Goal: Ask a question

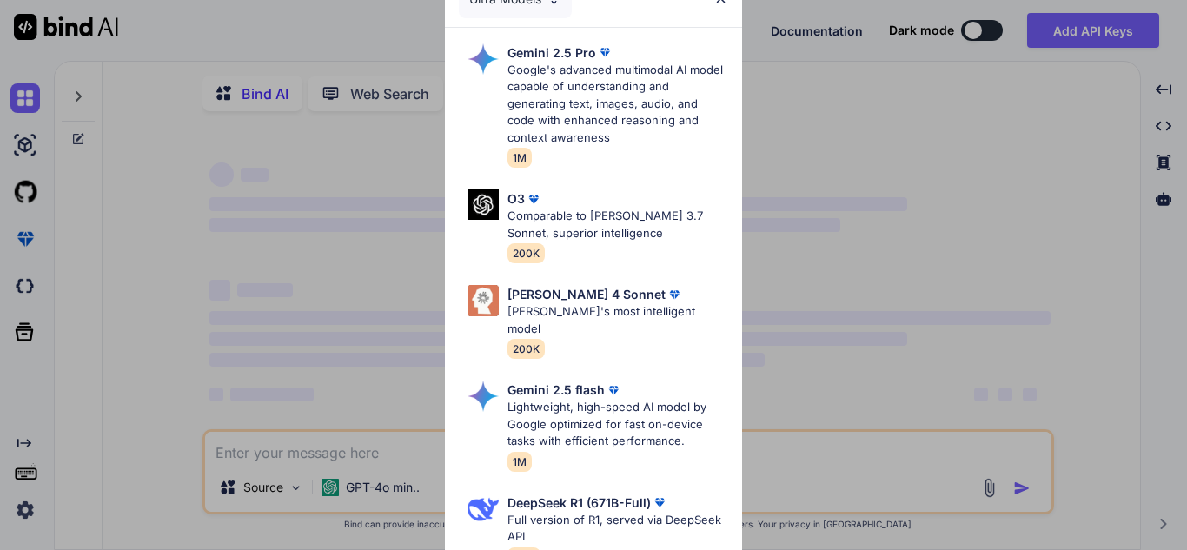
click at [826, 145] on div "Ultra Models Gemini 2.5 Pro Google's advanced multimodal AI model capable of un…" at bounding box center [593, 275] width 1187 height 550
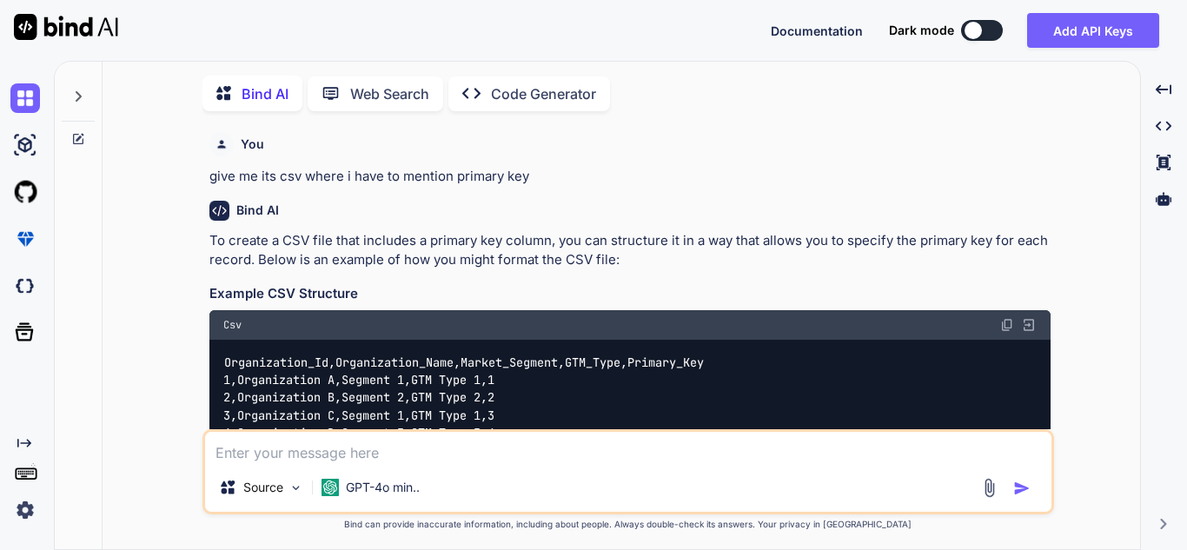
scroll to position [7, 0]
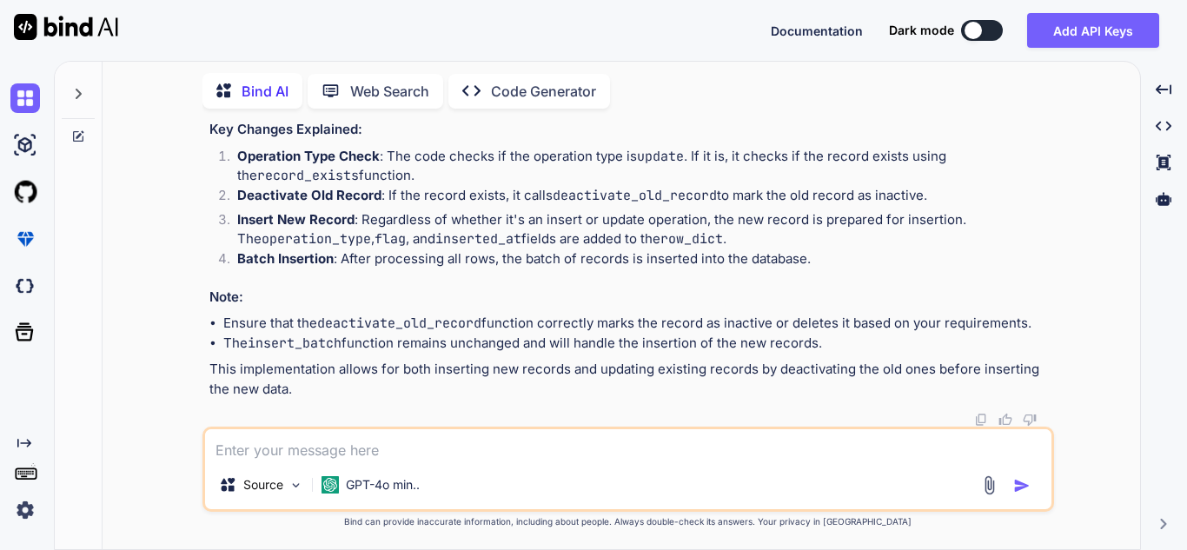
type textarea "x"
click at [348, 453] on textarea at bounding box center [628, 444] width 846 height 31
type textarea "w"
type textarea "x"
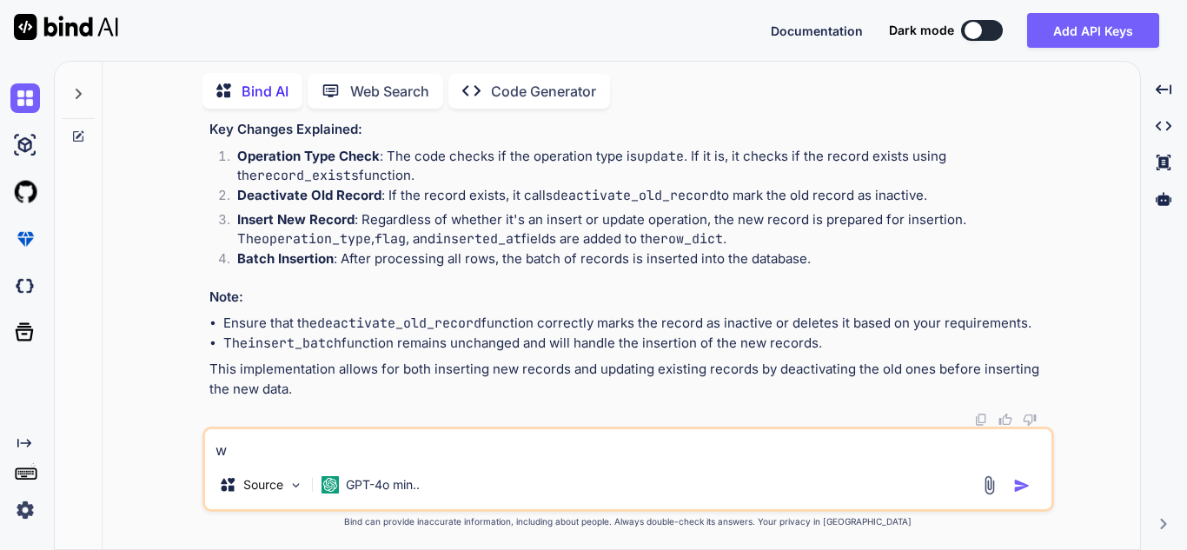
type textarea "wa"
type textarea "x"
type textarea "wan"
type textarea "x"
type textarea "want"
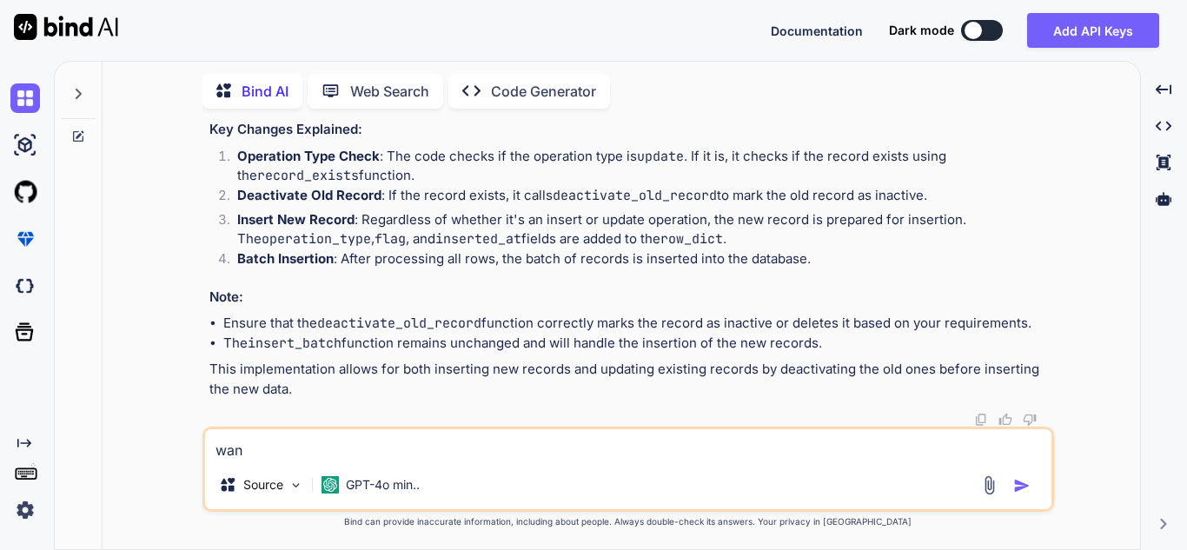
type textarea "x"
type textarea "wan"
type textarea "x"
type textarea "wa"
type textarea "x"
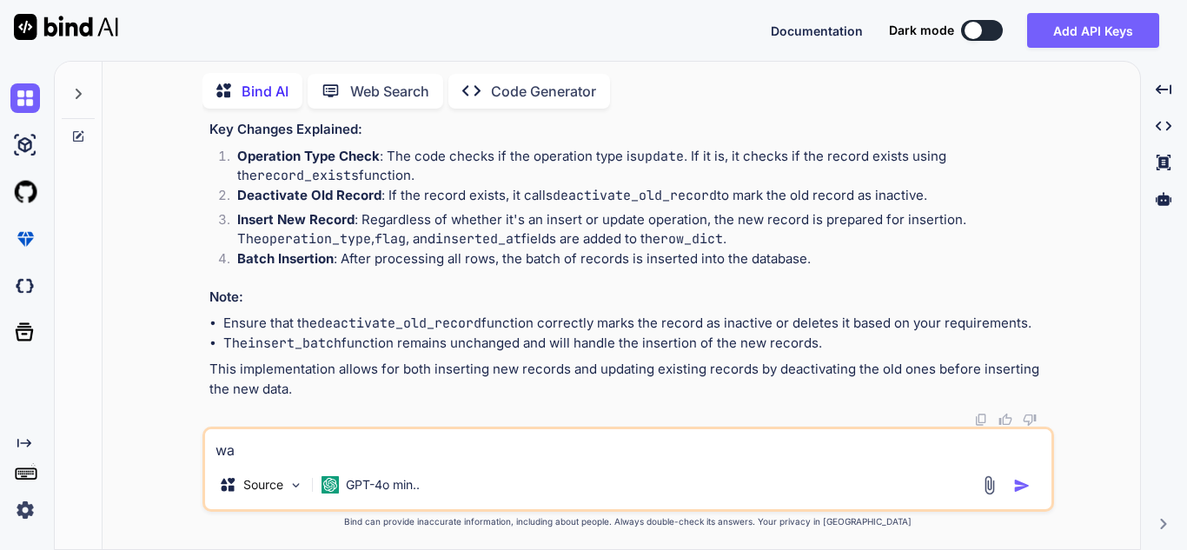
type textarea "wan"
type textarea "x"
type textarea "want"
type textarea "x"
type textarea "want"
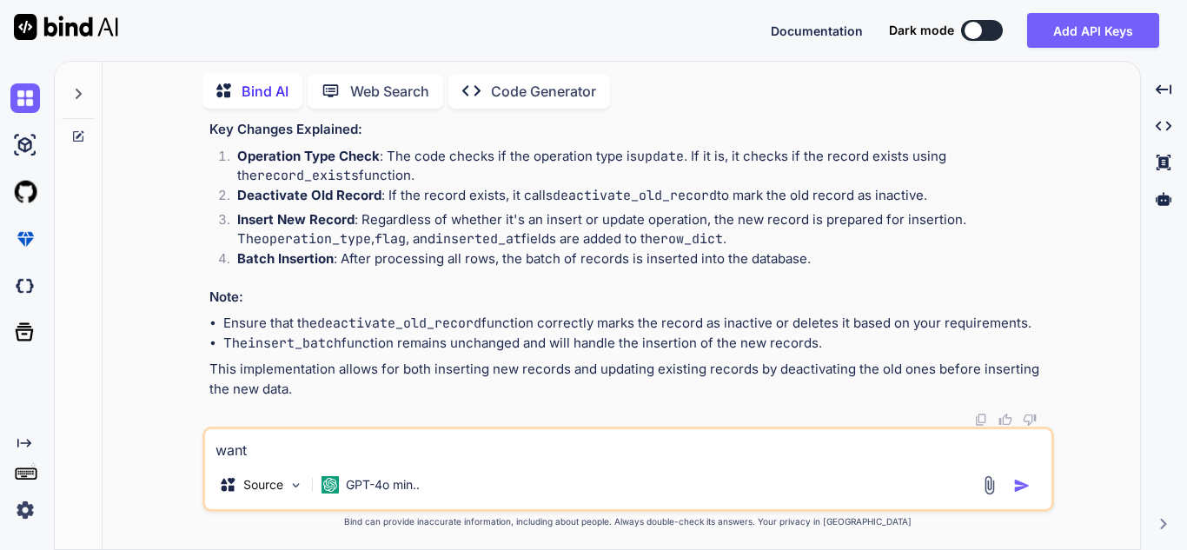
type textarea "x"
type textarea "want t"
type textarea "x"
type textarea "want ti"
type textarea "x"
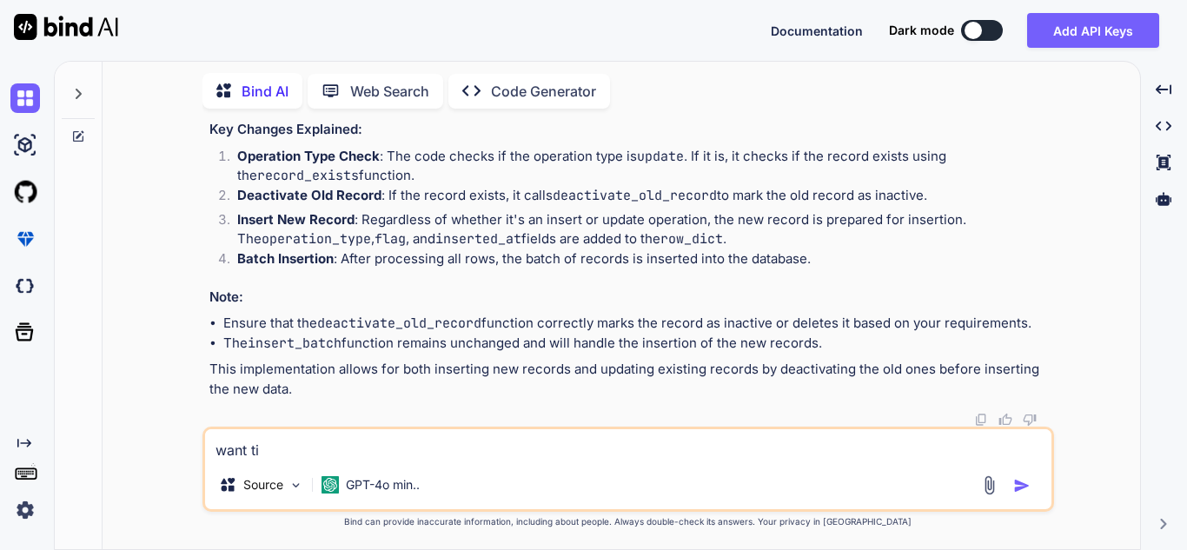
type textarea "want ti"
type textarea "x"
type textarea "want ti"
type textarea "x"
type textarea "want t"
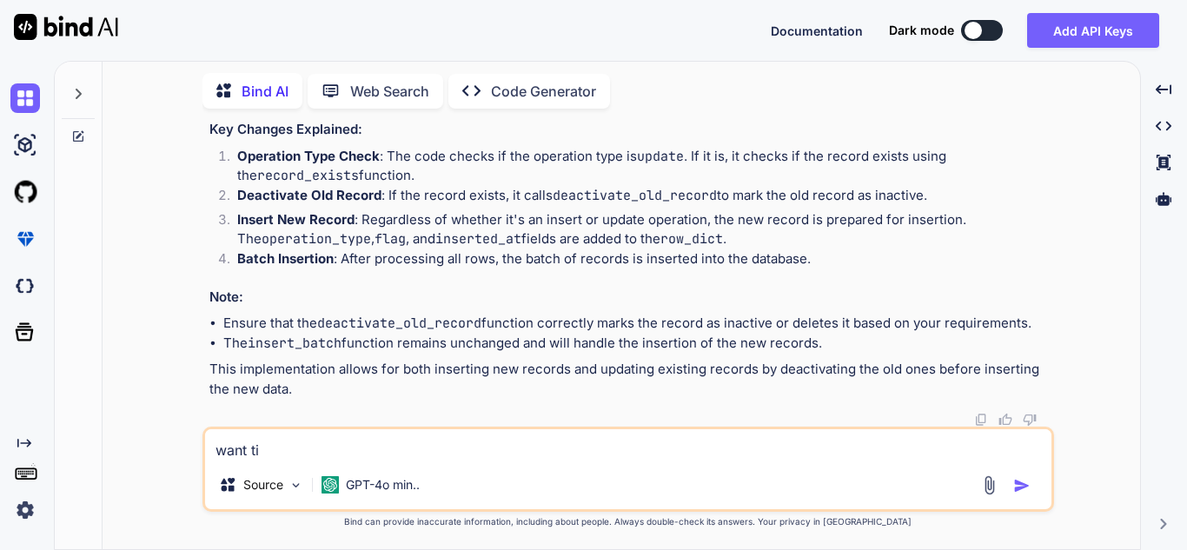
type textarea "x"
type textarea "want"
type textarea "x"
type textarea "want"
type textarea "x"
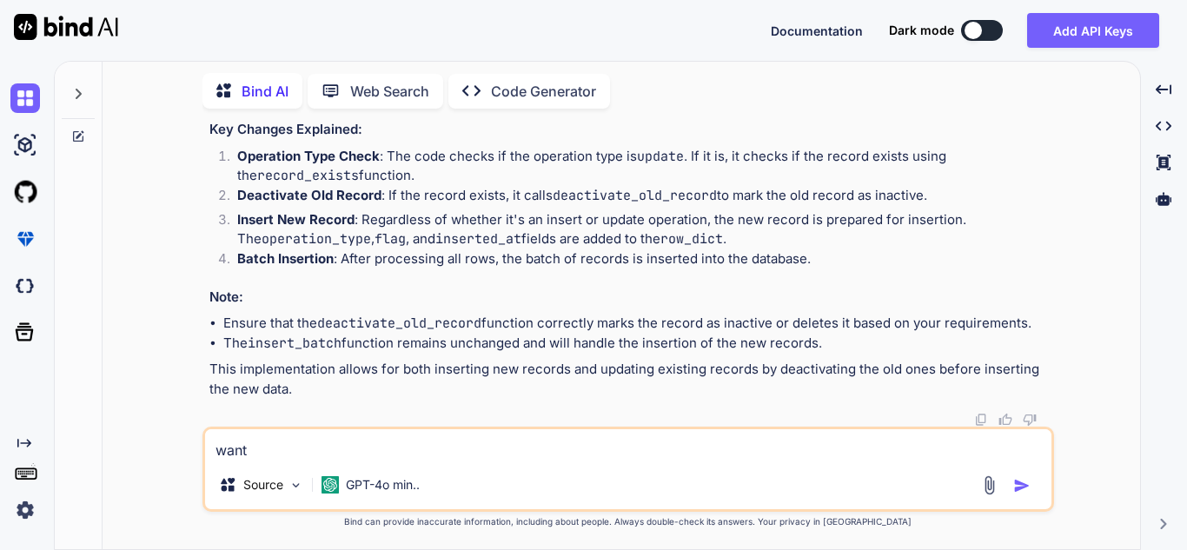
type textarea "wan"
type textarea "x"
type textarea "wa"
type textarea "x"
type textarea "w"
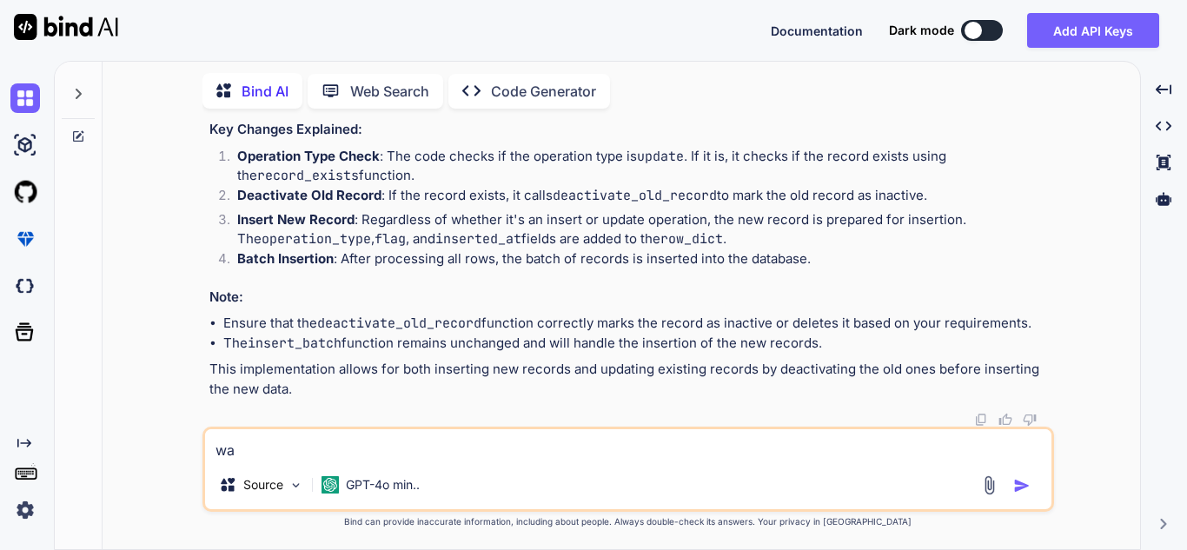
type textarea "x"
drag, startPoint x: 582, startPoint y: 316, endPoint x: 749, endPoint y: 129, distance: 251.0
click at [749, 129] on h3 "Key Changes Explained:" at bounding box center [629, 130] width 841 height 20
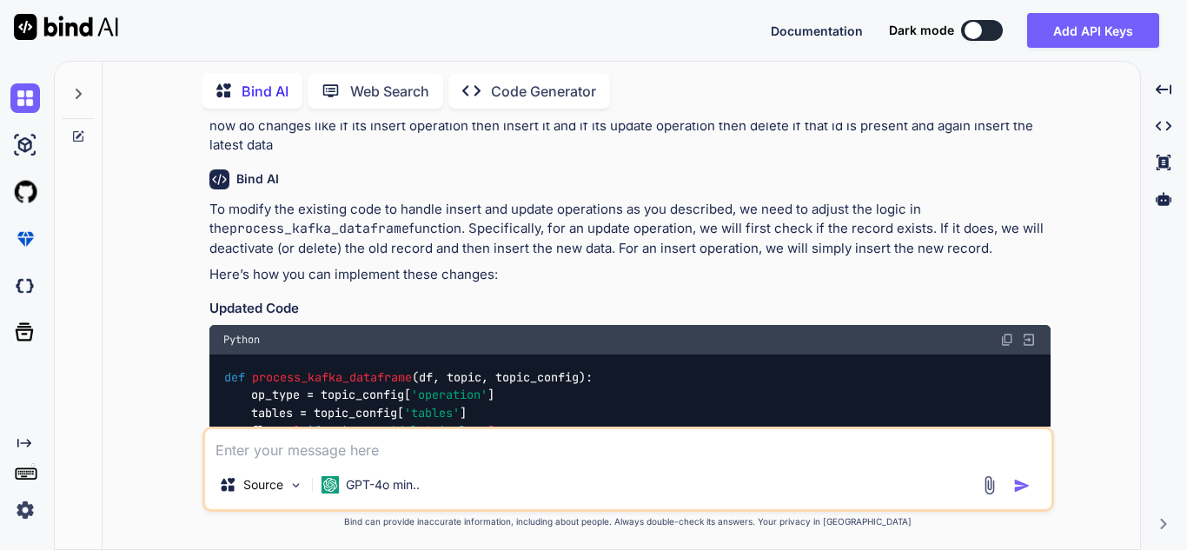
scroll to position [8681, 0]
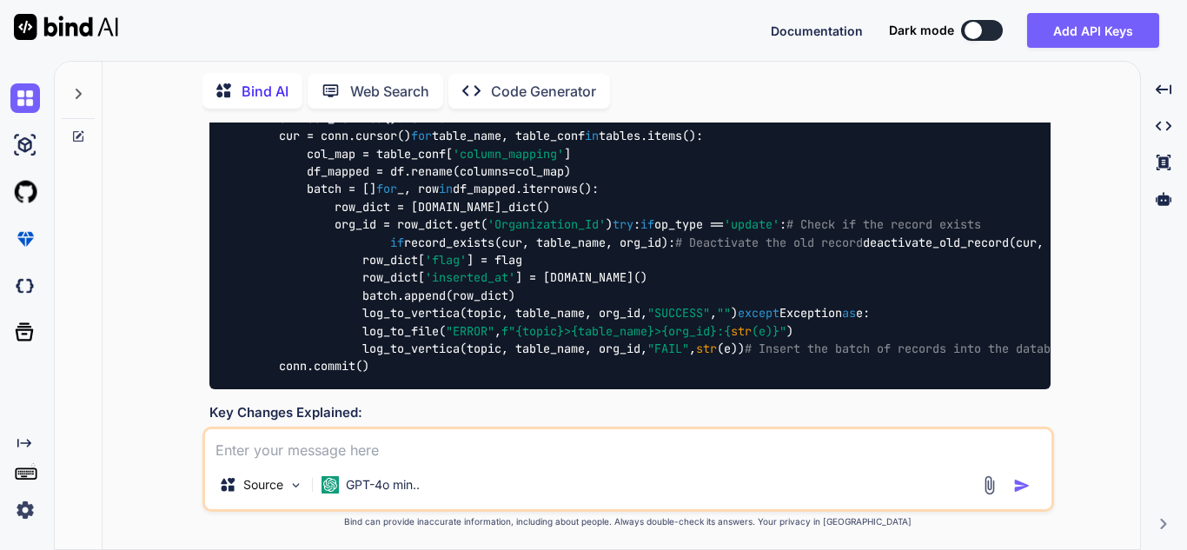
click at [310, 450] on textarea at bounding box center [628, 444] width 846 height 31
type textarea "m"
type textarea "x"
type textarea "my"
type textarea "x"
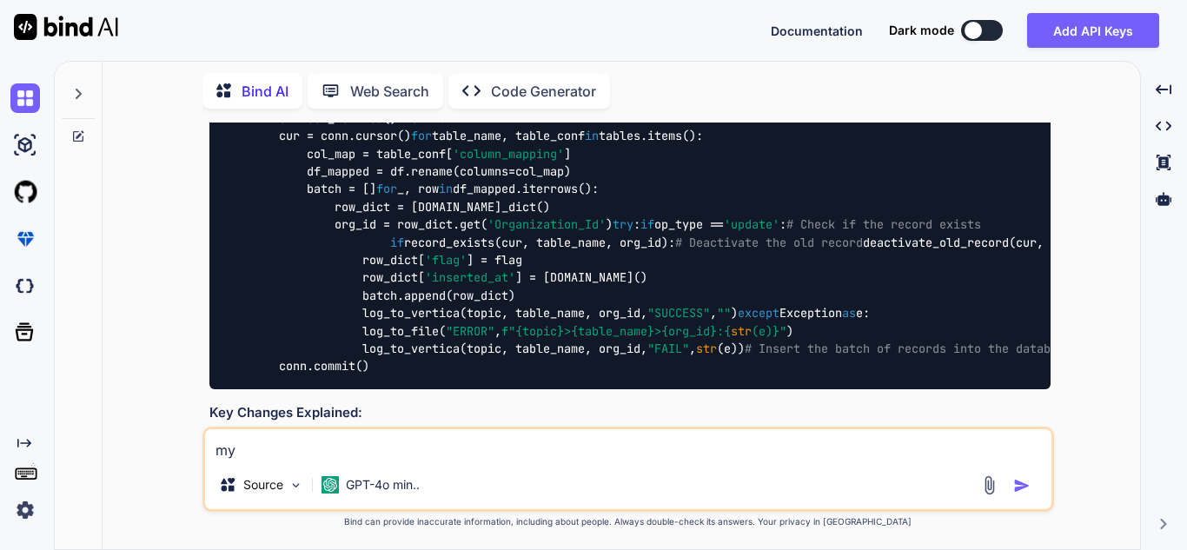
type textarea "my"
type textarea "x"
type textarea "my c"
type textarea "x"
type textarea "my cs"
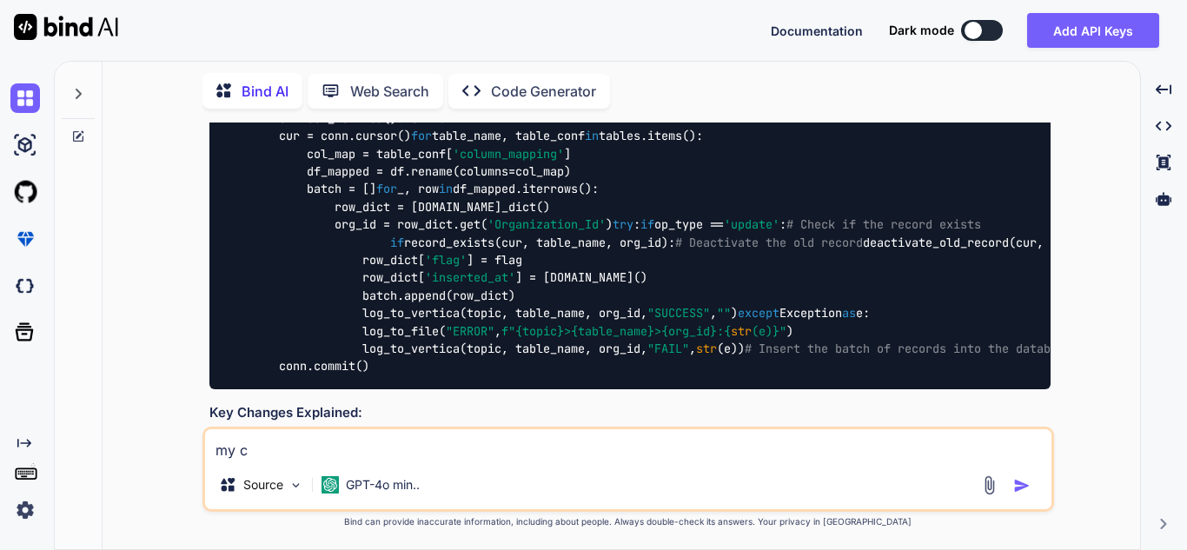
type textarea "x"
type textarea "my csv"
type textarea "x"
type textarea "my csv"
type textarea "x"
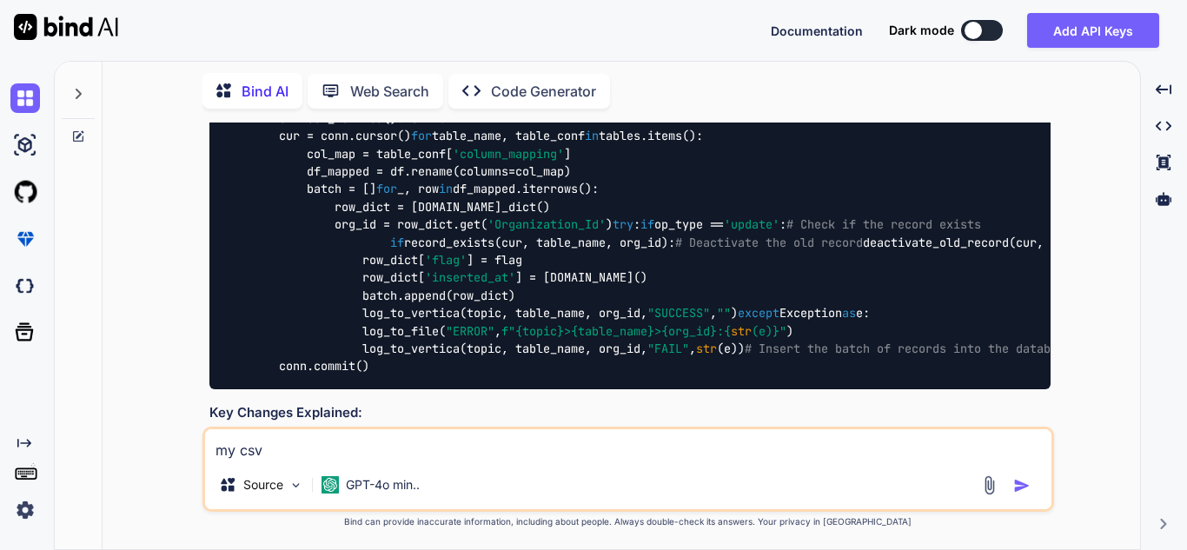
type textarea "my csv h"
type textarea "x"
type textarea "my csv ha"
type textarea "x"
type textarea "my csv hac"
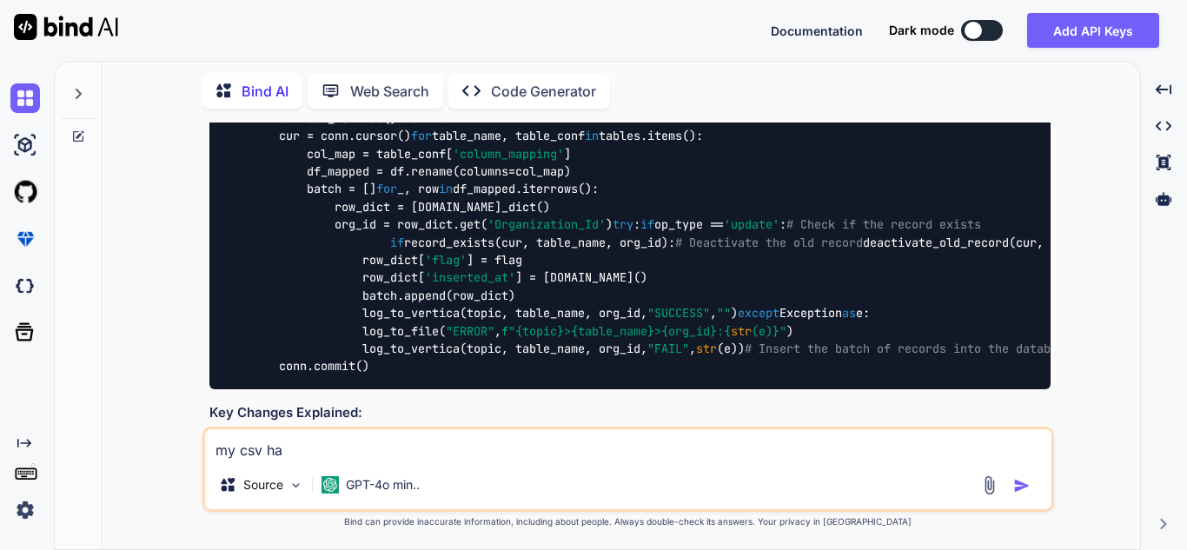
type textarea "x"
type textarea "my csv ha"
type textarea "x"
type textarea "my csv has"
type textarea "x"
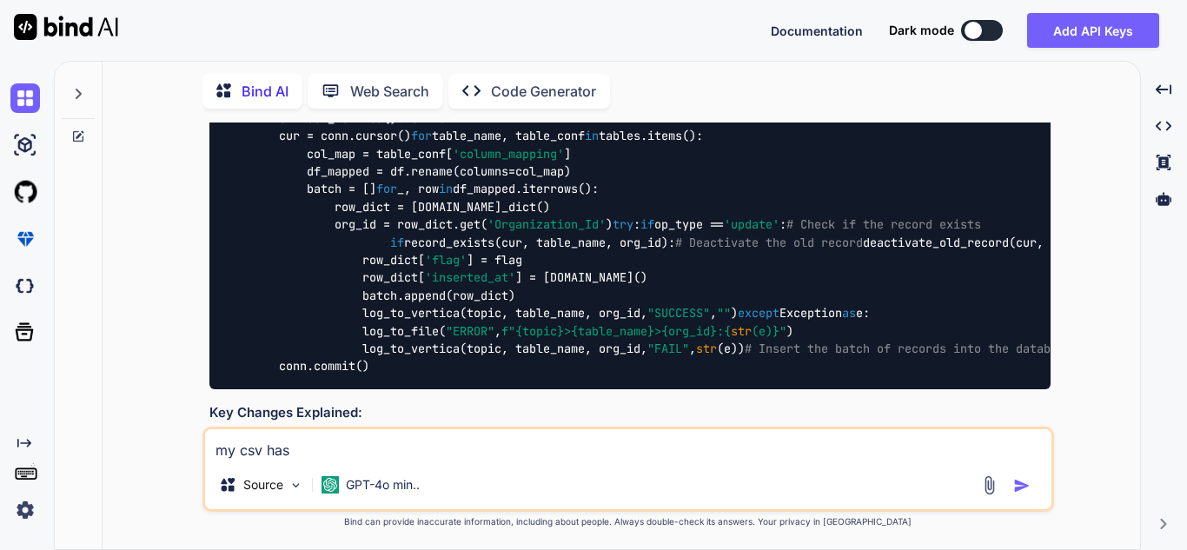
type textarea "my csv has"
type textarea "x"
type textarea "my csv has t"
type textarea "x"
type textarea "my csv has th"
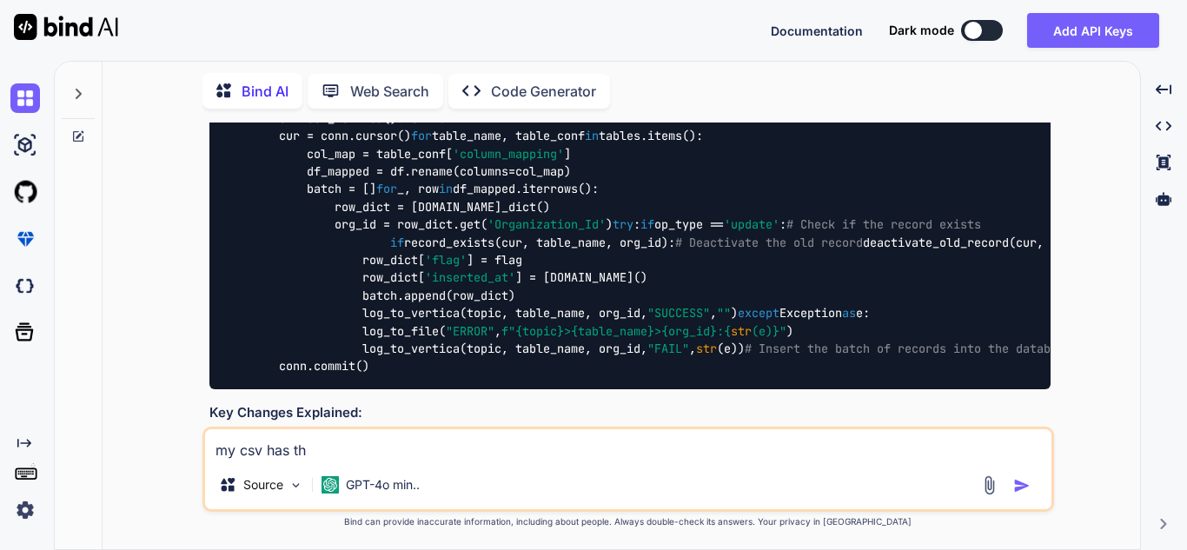
type textarea "x"
type textarea "my csv has thi"
type textarea "x"
type textarea "my csv has this"
type textarea "x"
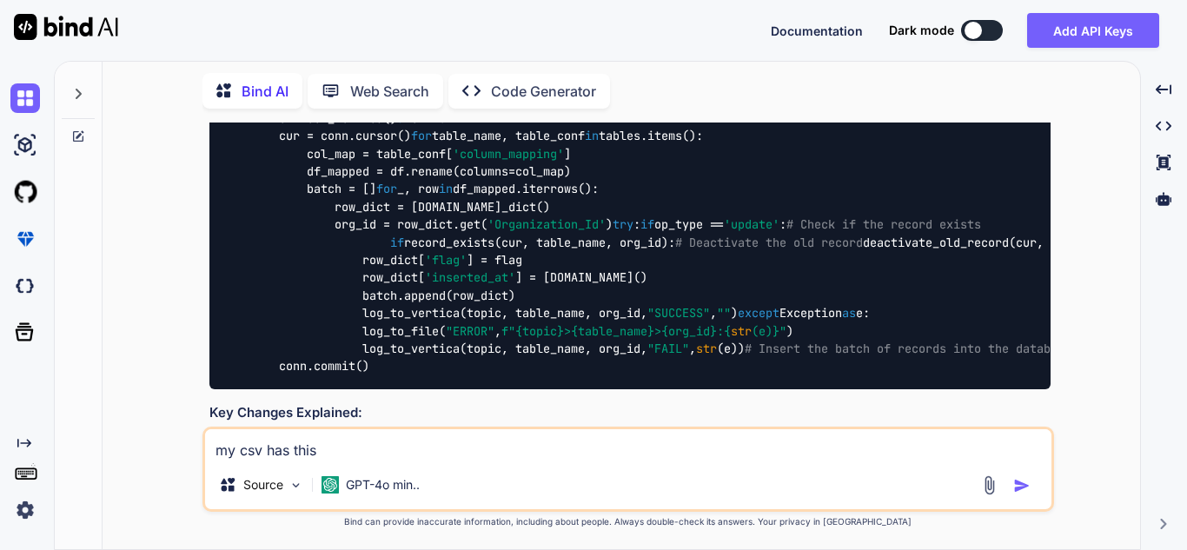
type textarea "my csv has this"
type textarea "x"
type textarea "my csv has this m"
type textarea "x"
type textarea "my csv has this ma"
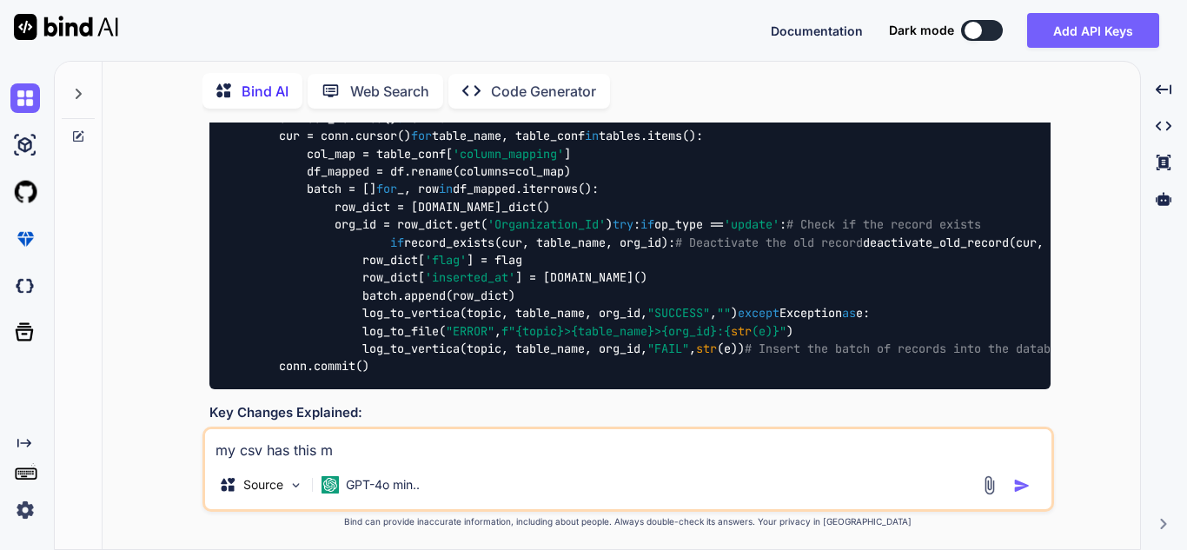
type textarea "x"
type textarea "my csv has this man"
type textarea "x"
type textarea "my csv has this many"
type textarea "x"
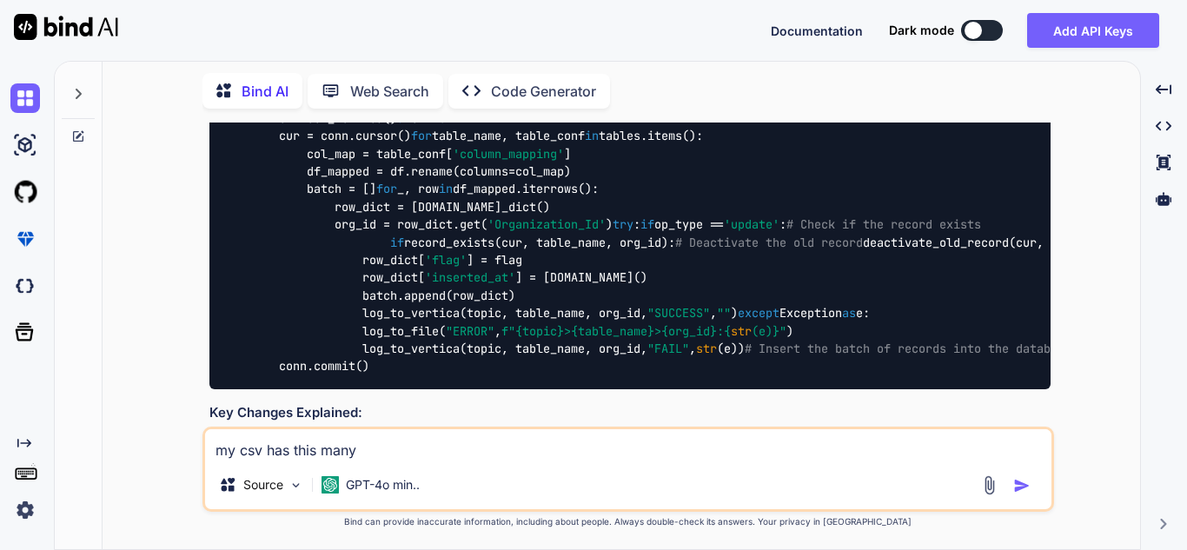
type textarea "my csv has this many"
type textarea "x"
type textarea "my csv has this many c"
type textarea "x"
type textarea "my csv has this many co"
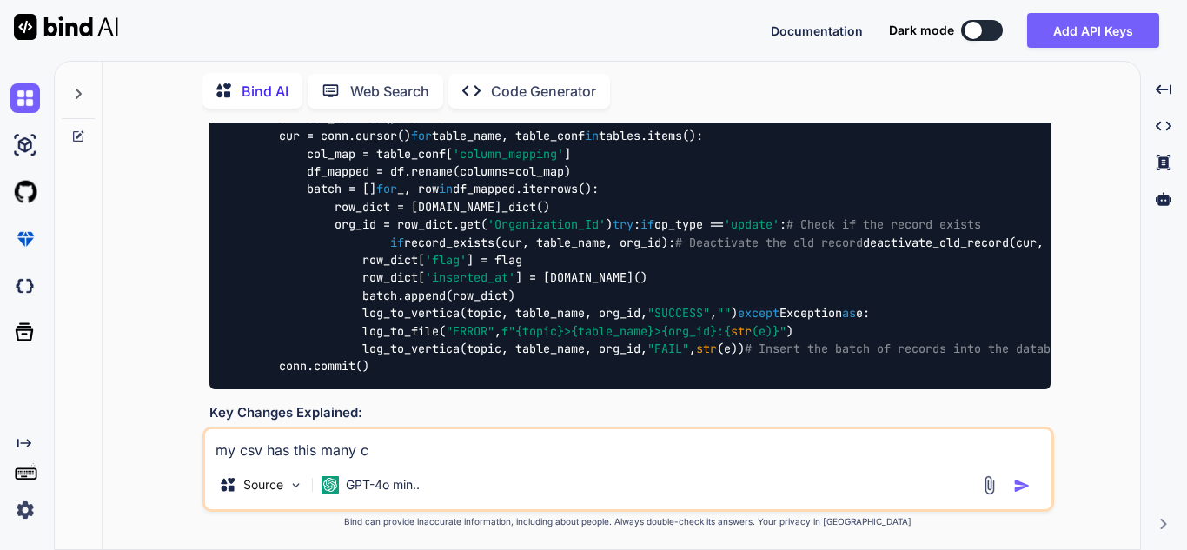
type textarea "x"
type textarea "my csv has this many col"
type textarea "x"
type textarea "my csv has this many colu"
type textarea "x"
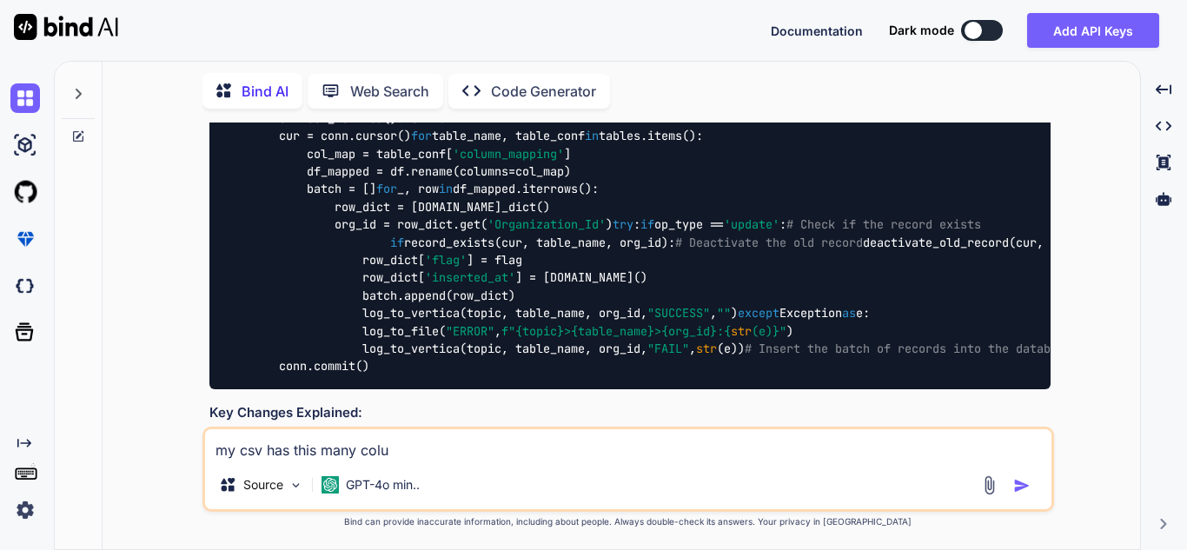
type textarea "my csv has this many colum"
type textarea "x"
type textarea "my csv has this many column"
type textarea "x"
type textarea "my csv has this many columns"
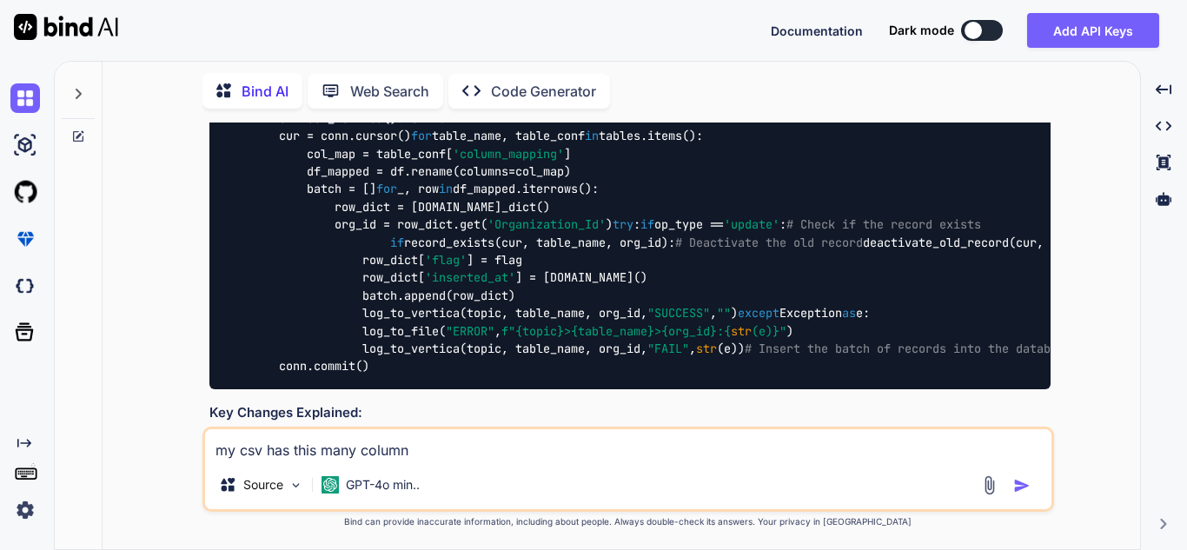
type textarea "x"
type textarea "my csv has this many columns"
type textarea "x"
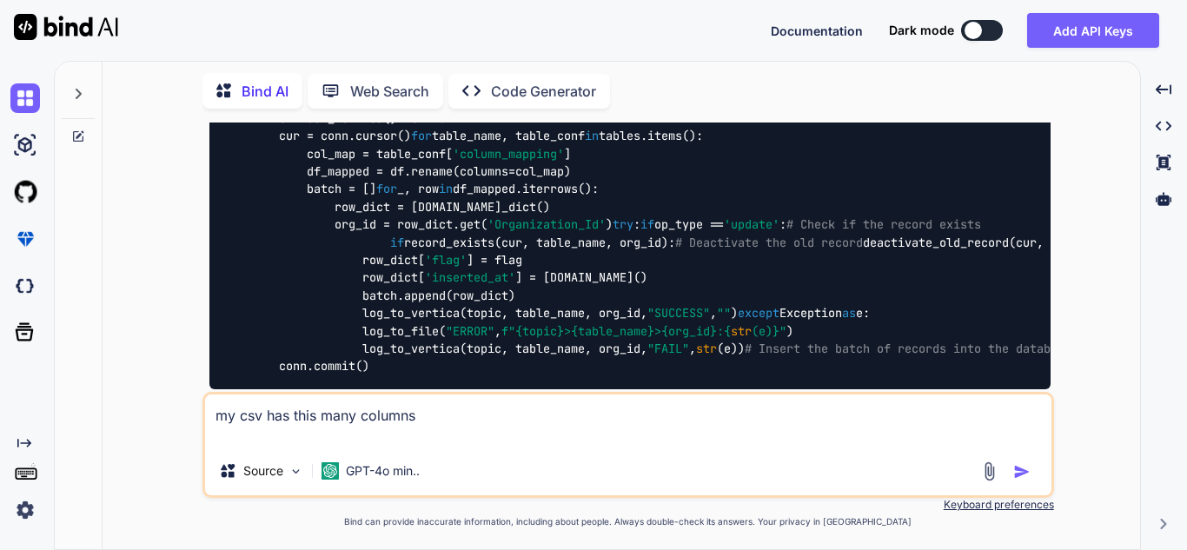
paste textarea "topicname configEnable config DbOperations tableConfigs ..."
type textarea "my csv has this many columns topicname configEnable config DbOperations tableCo…"
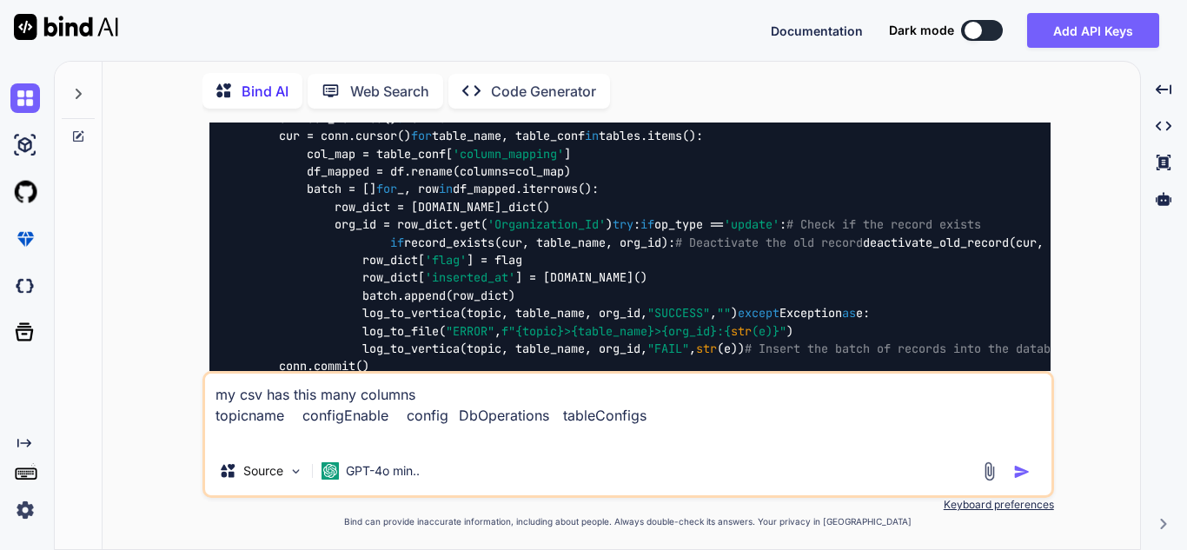
type textarea "x"
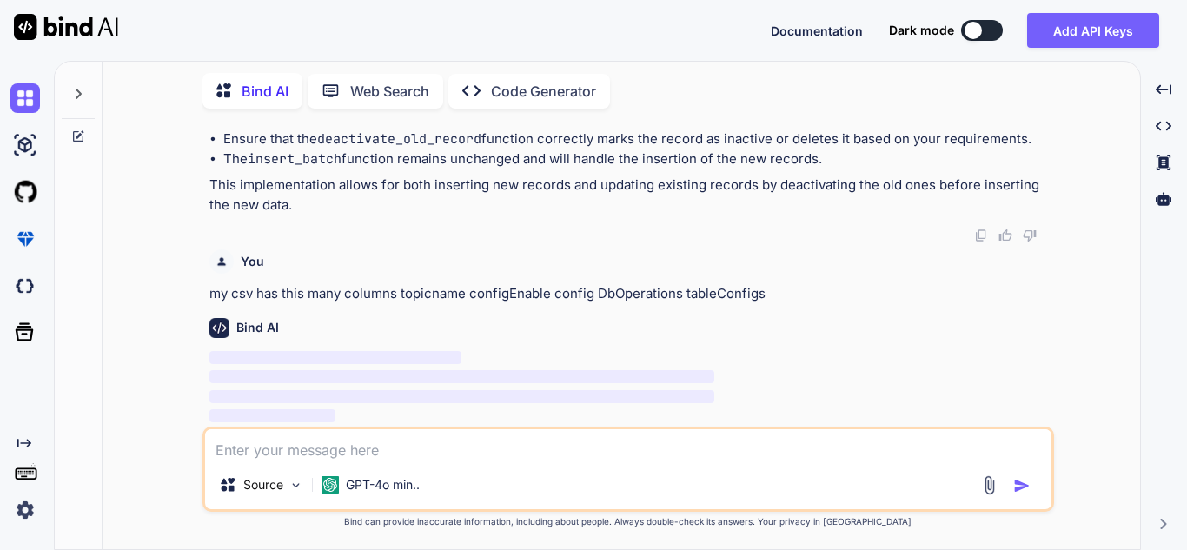
scroll to position [10341, 0]
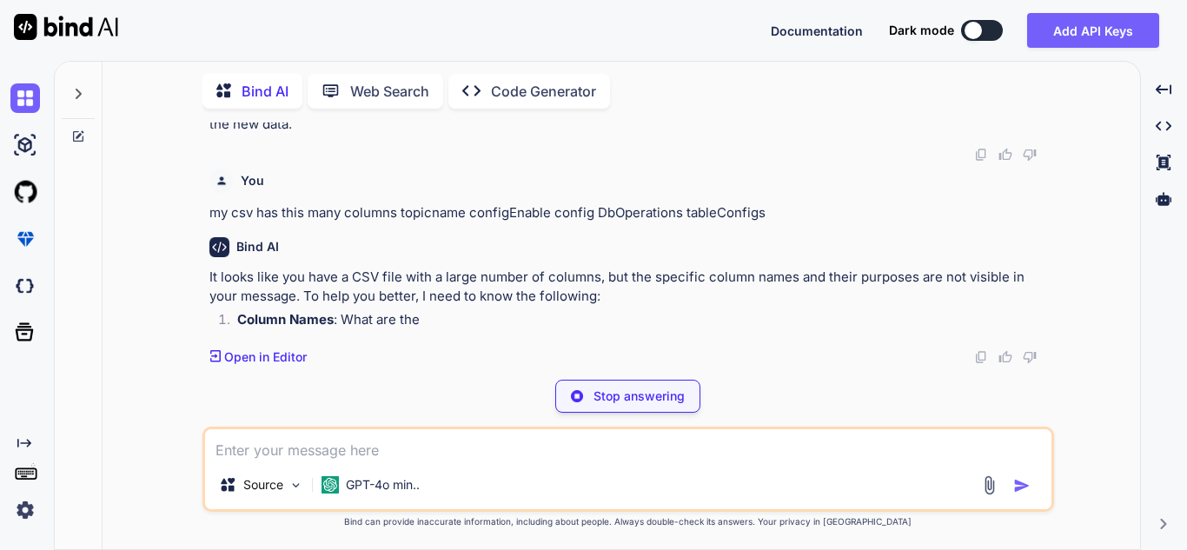
type textarea "x"
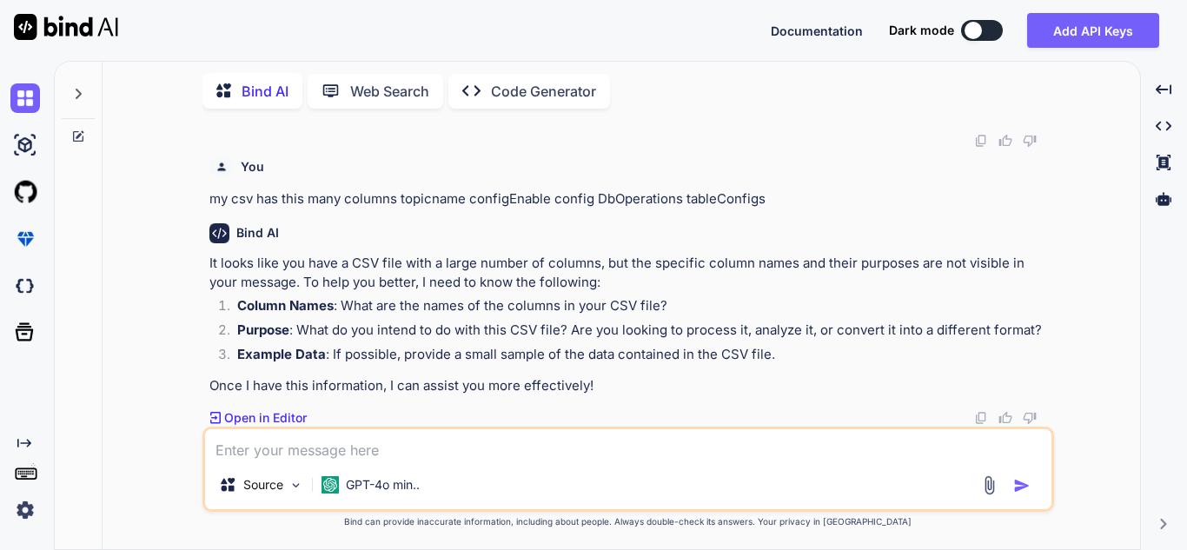
scroll to position [10436, 0]
click at [341, 438] on textarea at bounding box center [628, 444] width 846 height 31
type textarea "w"
type textarea "x"
type textarea "wa"
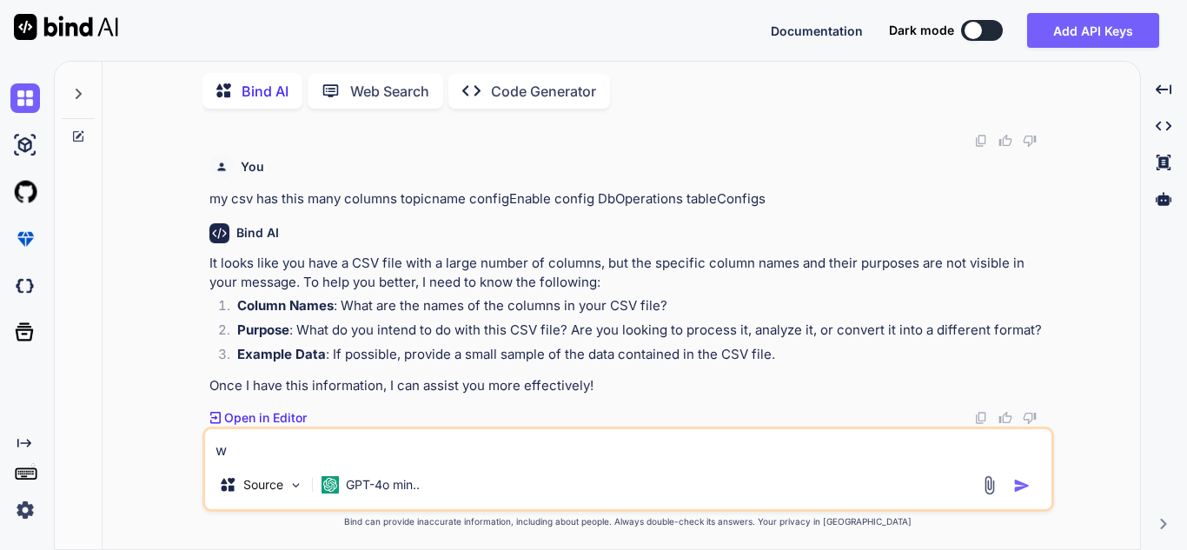
type textarea "x"
type textarea "wan"
type textarea "x"
type textarea "want"
type textarea "x"
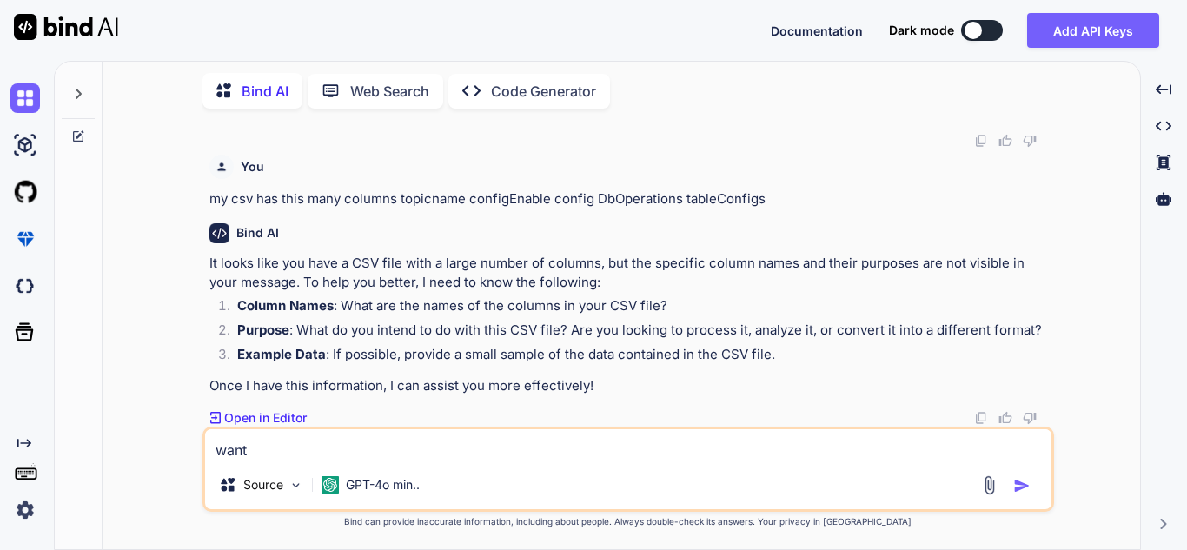
type textarea "want"
type textarea "x"
type textarea "want t"
type textarea "x"
type textarea "want to"
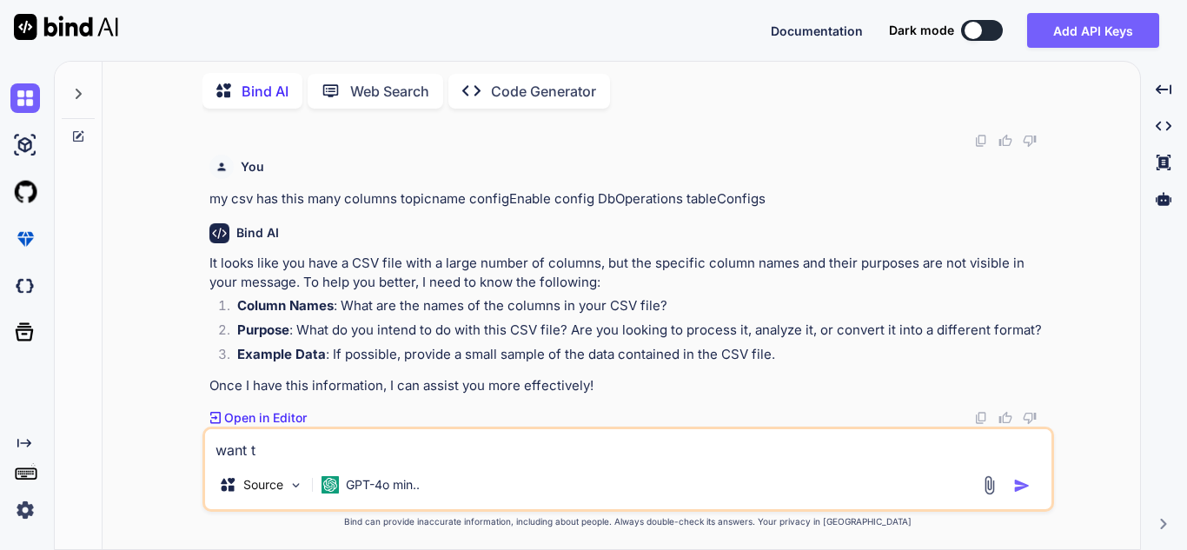
type textarea "x"
type textarea "want to"
type textarea "x"
type textarea "want to d"
type textarea "x"
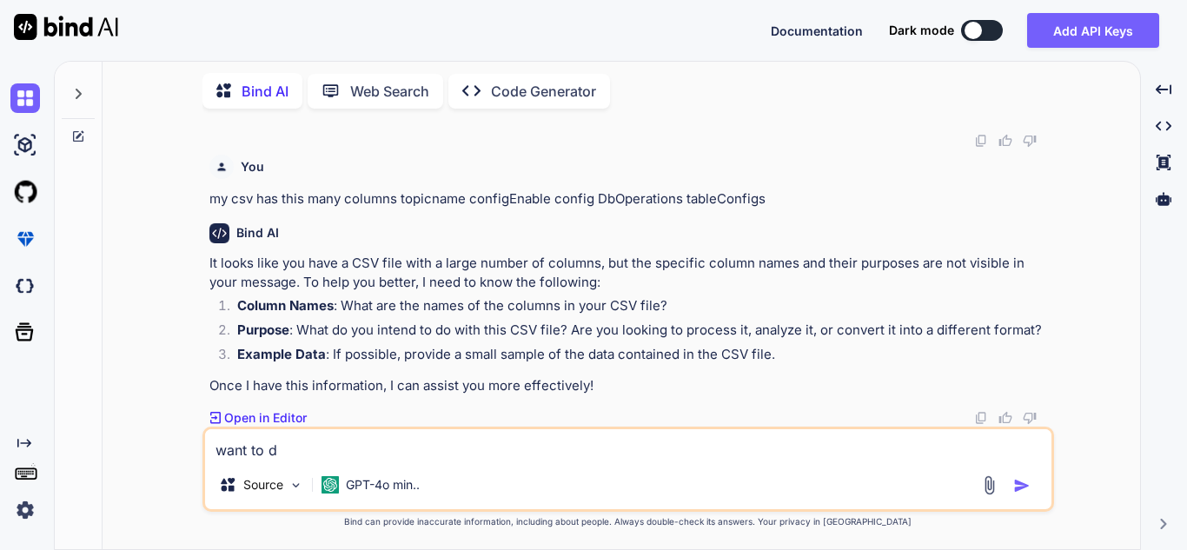
type textarea "want to do"
type textarea "x"
type textarea "want to do"
type textarea "x"
type textarea "want to do s"
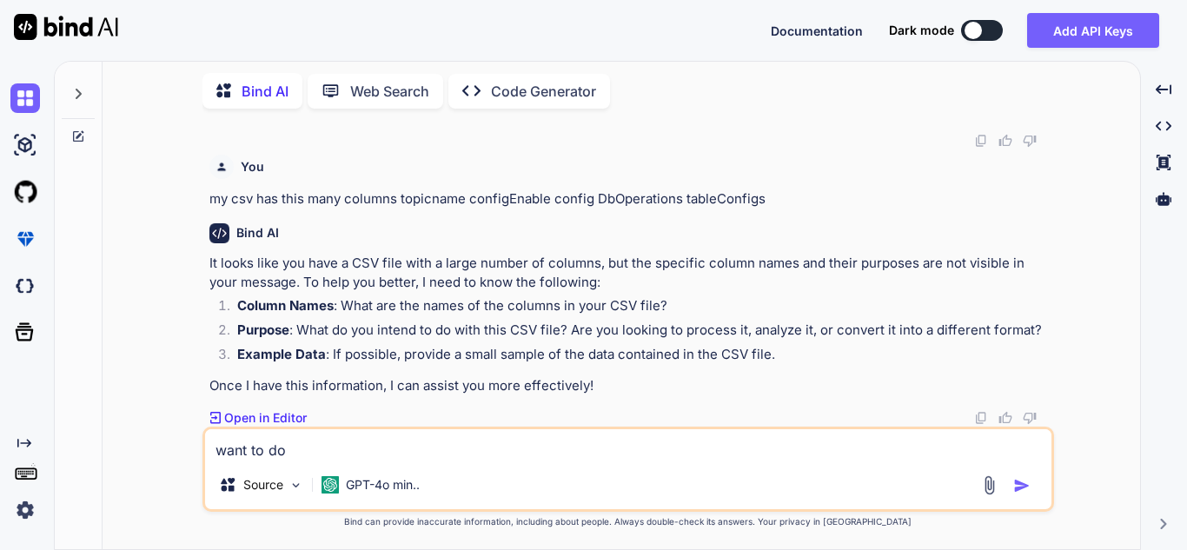
type textarea "x"
type textarea "want to do so"
type textarea "x"
type textarea "want to do som"
type textarea "x"
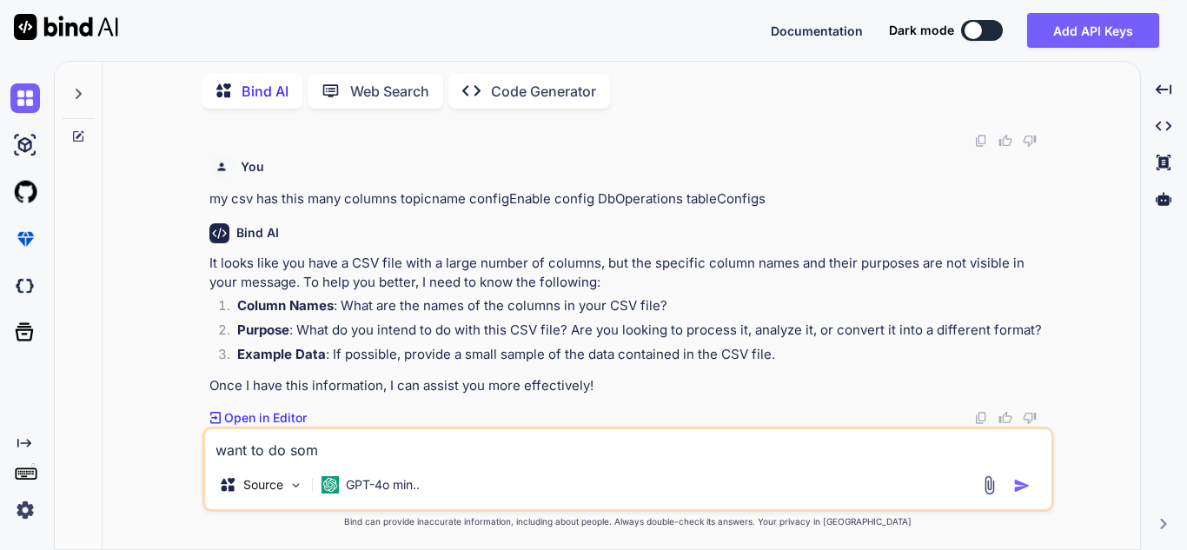
type textarea "want to do some"
type textarea "x"
type textarea "want to do some"
type textarea "x"
type textarea "want to do some c"
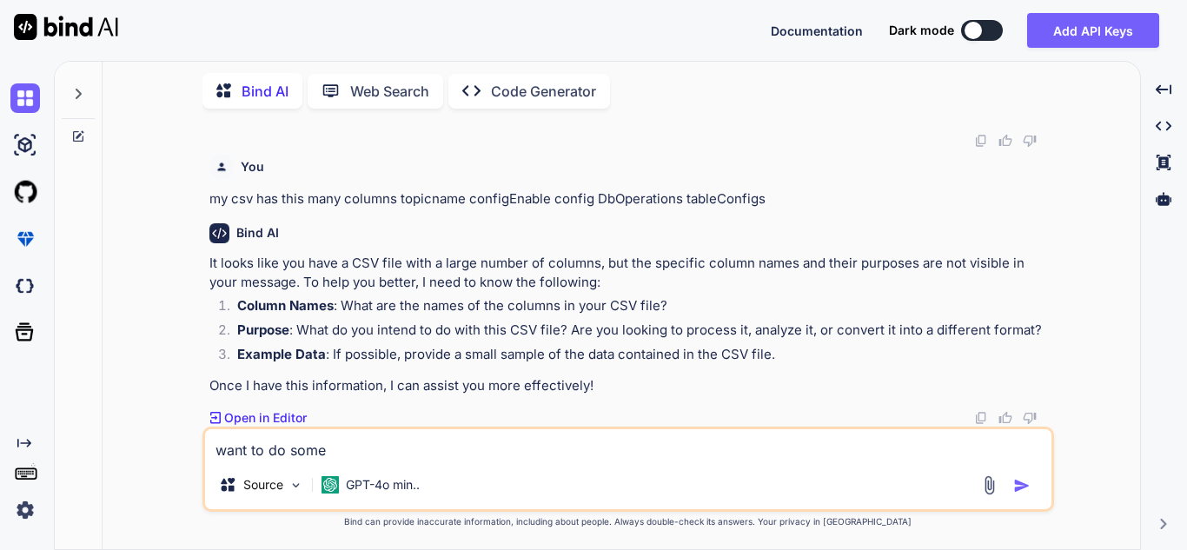
type textarea "x"
type textarea "want to do some ch"
type textarea "x"
type textarea "want to do some chn"
type textarea "x"
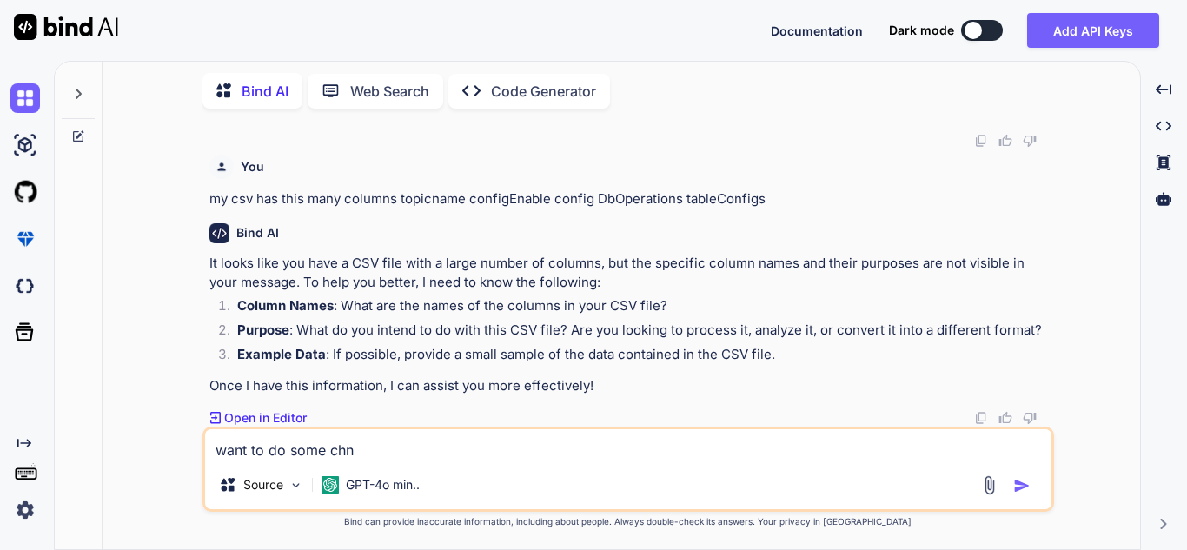
type textarea "want to do some ch"
type textarea "x"
type textarea "want to do some cha"
type textarea "x"
type textarea "want to do some chan"
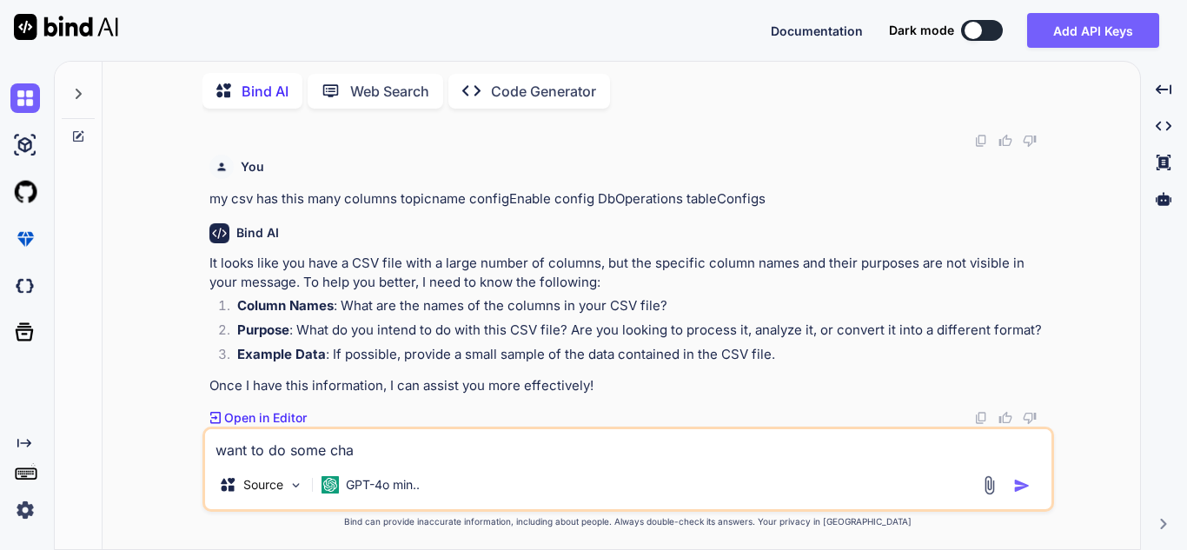
type textarea "x"
type textarea "want to do some chane"
type textarea "x"
type textarea "want to do some chan"
type textarea "x"
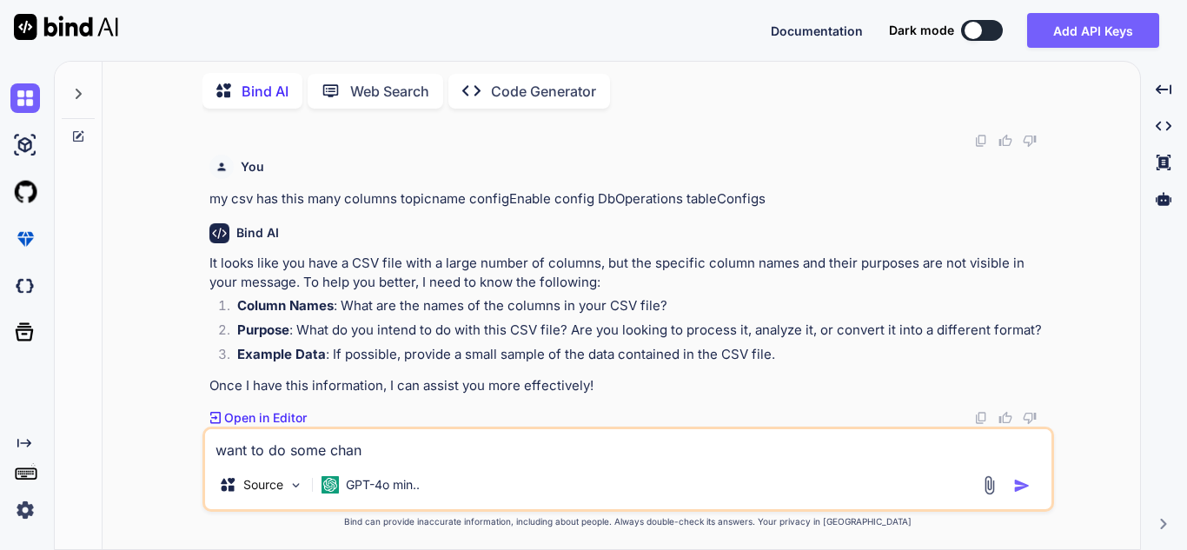
type textarea "want to do some cha"
type textarea "x"
type textarea "want to do some ch"
type textarea "x"
type textarea "want to do some c"
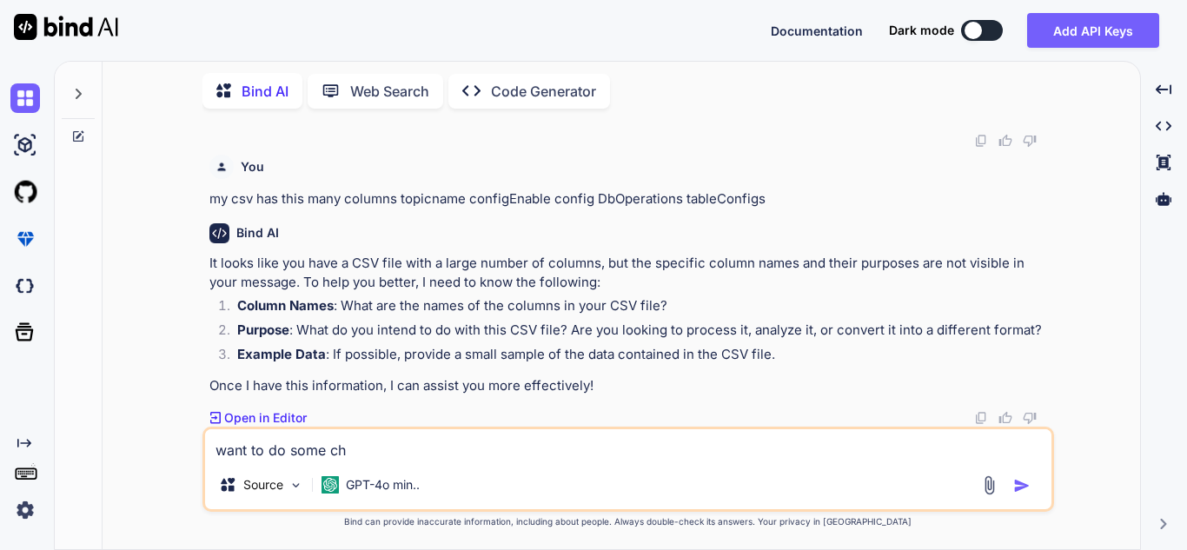
type textarea "x"
type textarea "want to do some"
type textarea "x"
type textarea "want to do some"
type textarea "x"
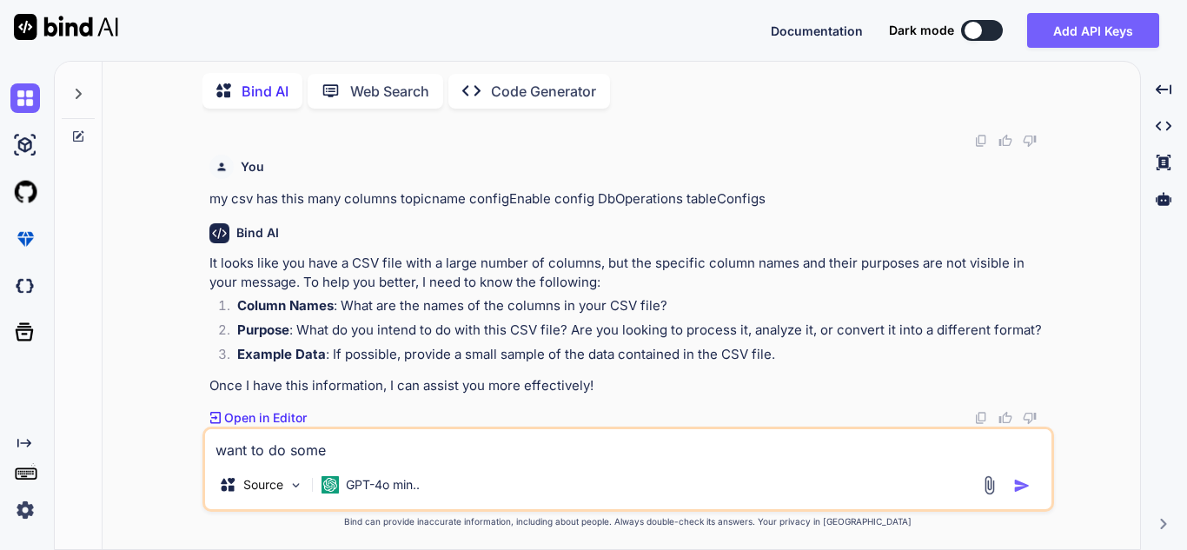
type textarea "want to do som"
type textarea "x"
type textarea "want to do so"
type textarea "x"
type textarea "want to do s"
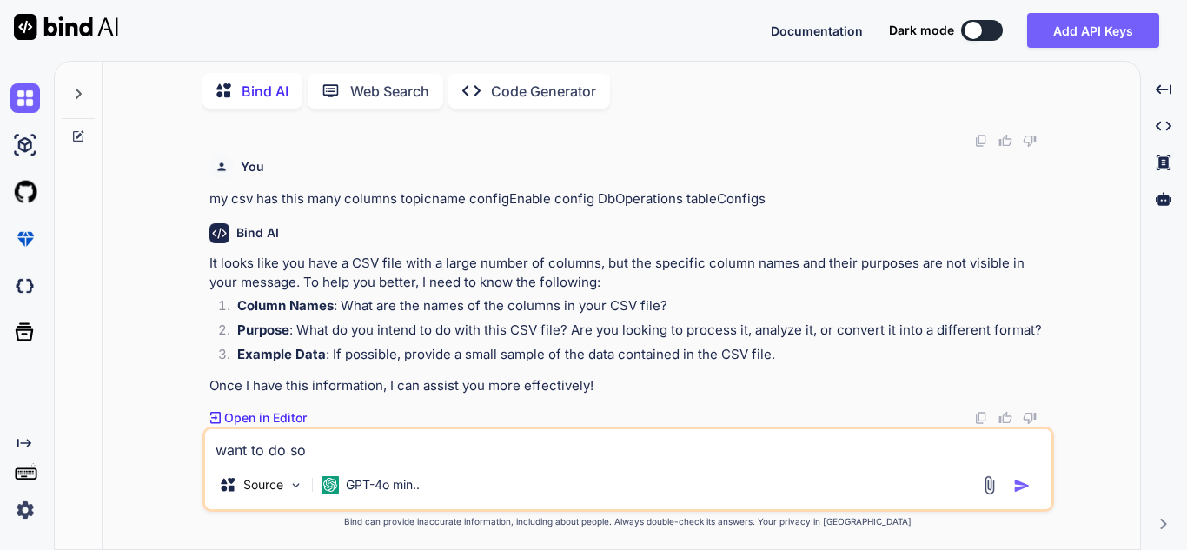
type textarea "x"
type textarea "want to do"
type textarea "x"
type textarea "want to do"
type textarea "x"
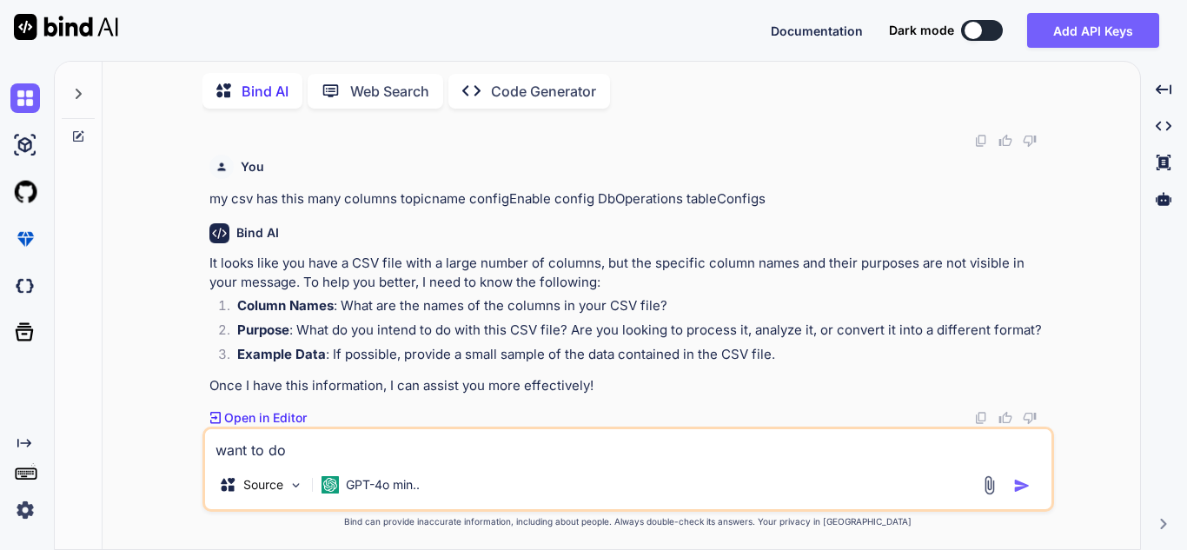
type textarea "want to d"
type textarea "x"
type textarea "want to"
type textarea "x"
type textarea "want to"
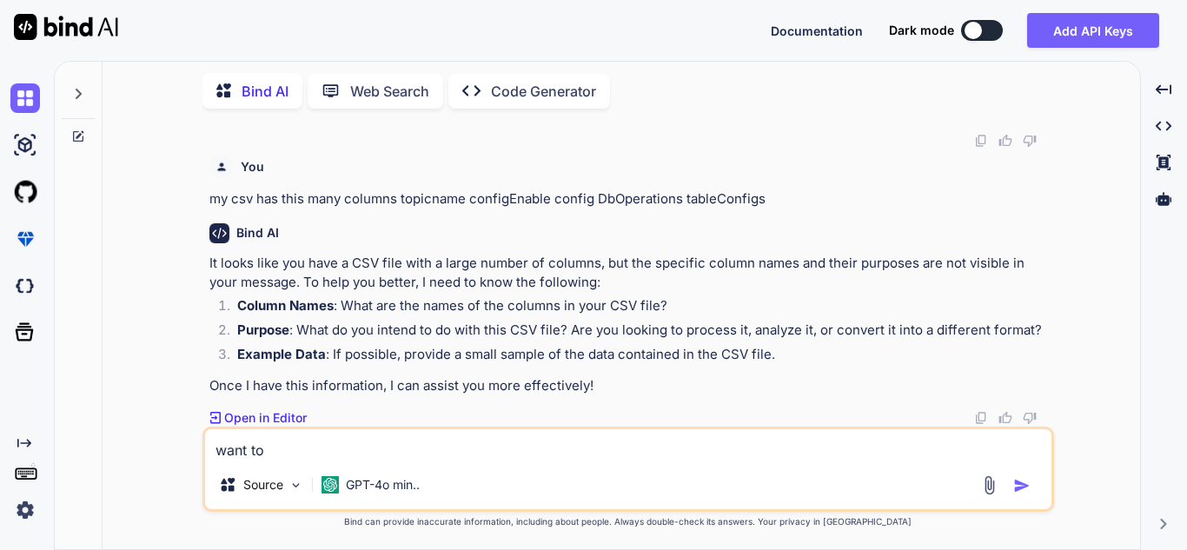
type textarea "x"
type textarea "want t"
type textarea "x"
type textarea "want"
type textarea "x"
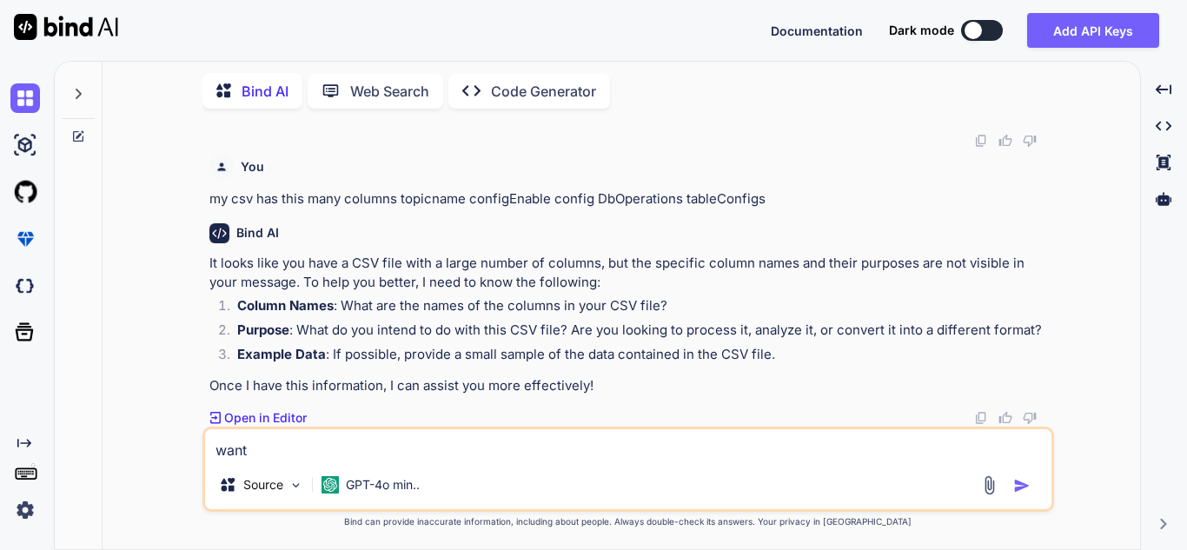
type textarea "want t"
type textarea "x"
type textarea "want to"
type textarea "x"
type textarea "want to"
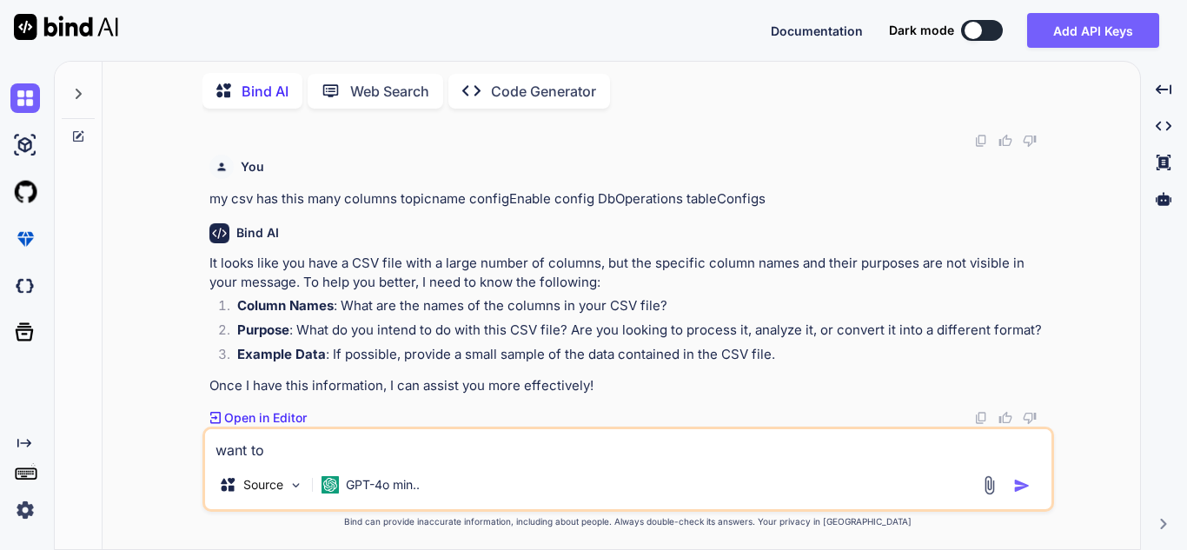
type textarea "x"
type textarea "want to u"
type textarea "x"
type textarea "want to un"
type textarea "x"
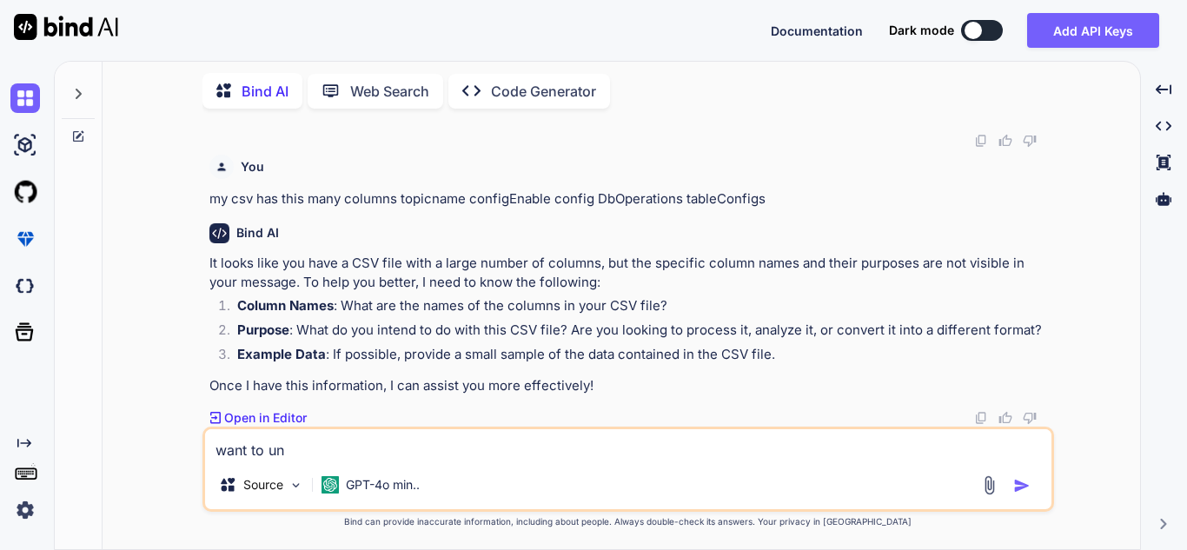
type textarea "want to und"
type textarea "x"
type textarea "want to unde"
type textarea "x"
type textarea "want to under"
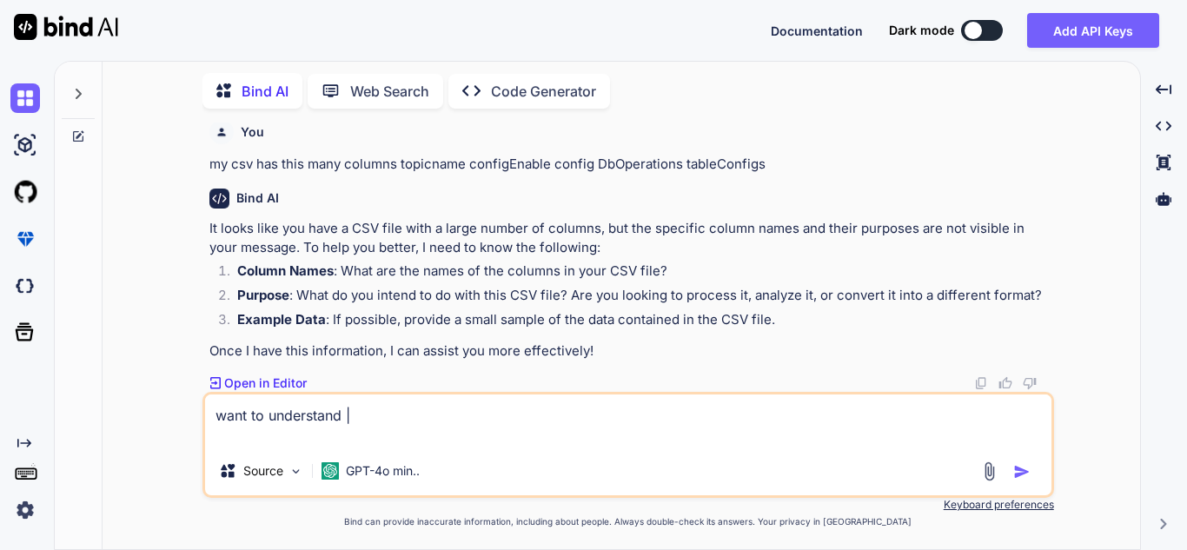
paste textarea "import pandas as pd import vertica_python from datetime import datetime from lo…"
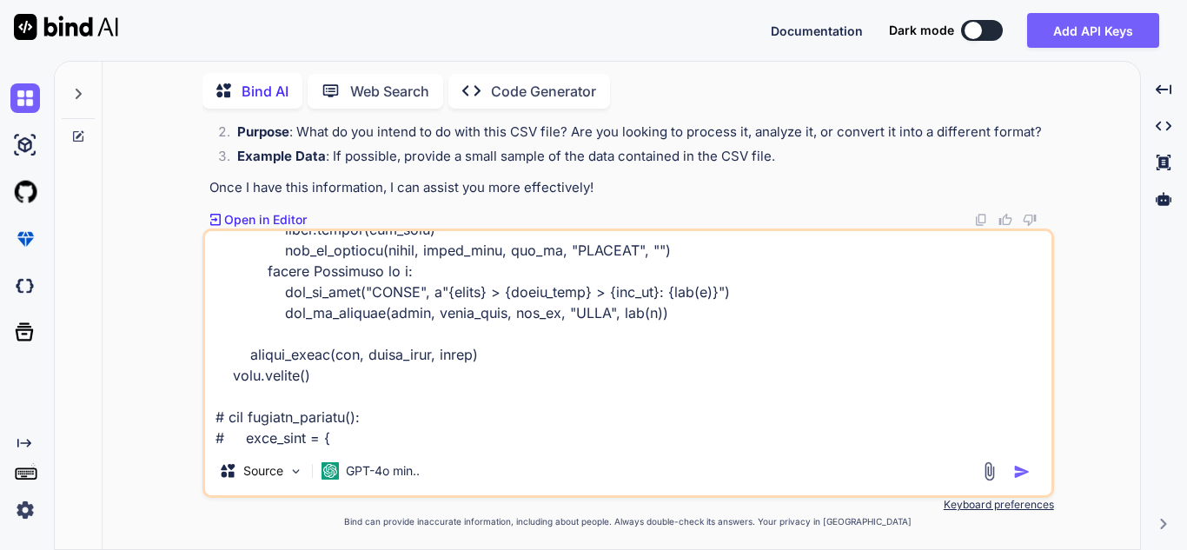
scroll to position [1485, 0]
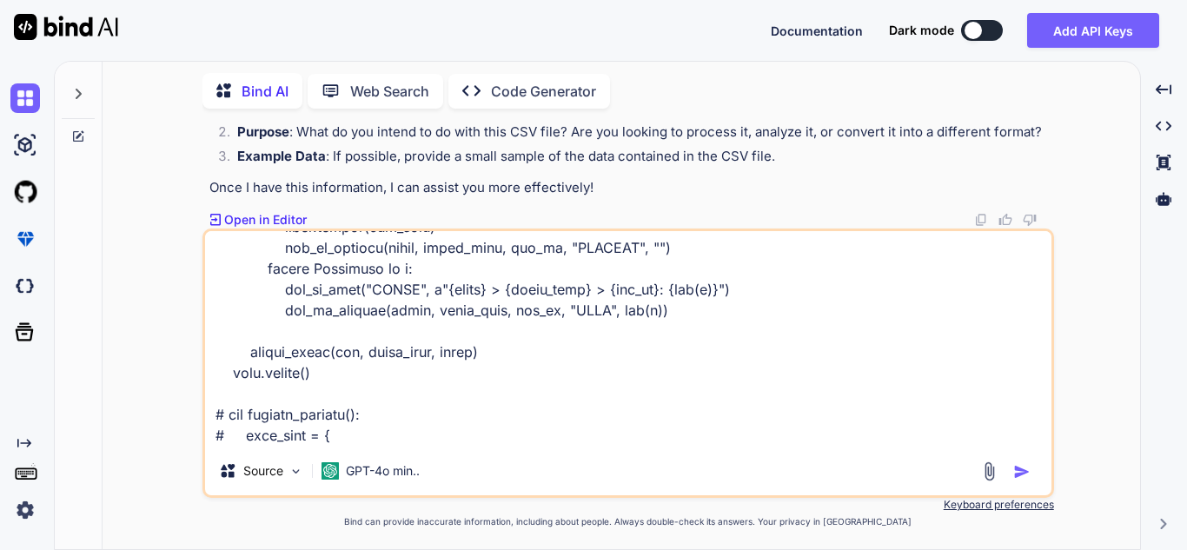
drag, startPoint x: 340, startPoint y: 419, endPoint x: 202, endPoint y: 415, distance: 137.3
click at [202, 415] on div "Source GPT-4o min.." at bounding box center [627, 362] width 851 height 269
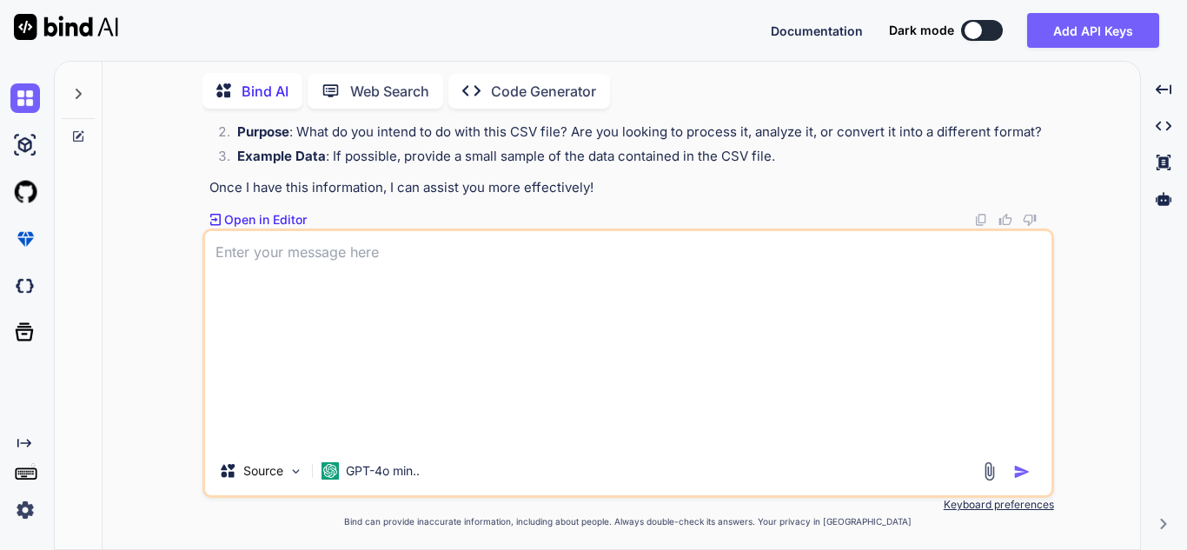
scroll to position [0, 0]
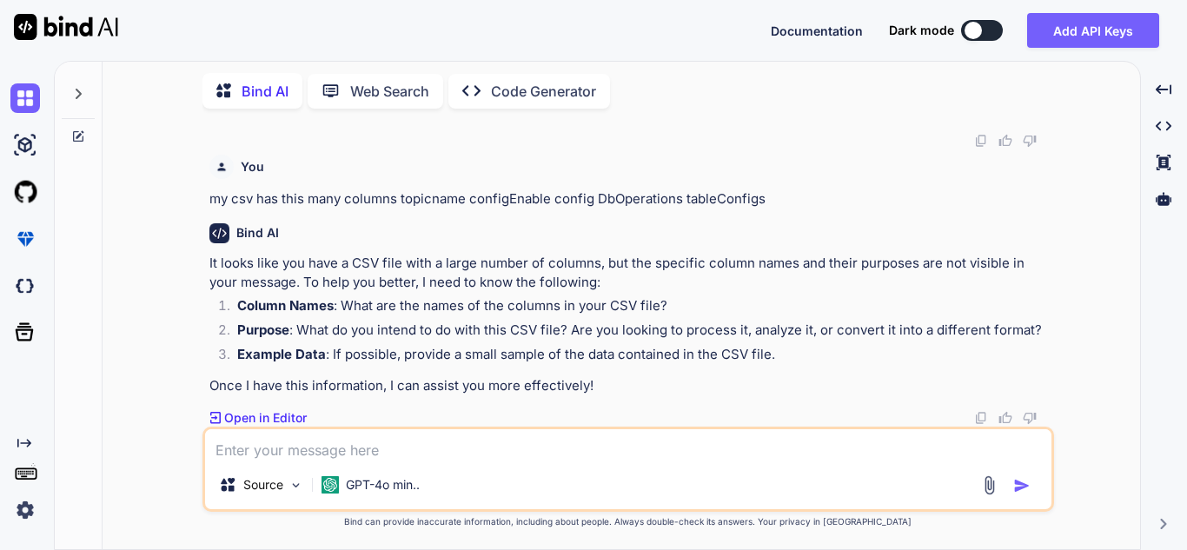
click at [367, 440] on textarea at bounding box center [628, 444] width 846 height 31
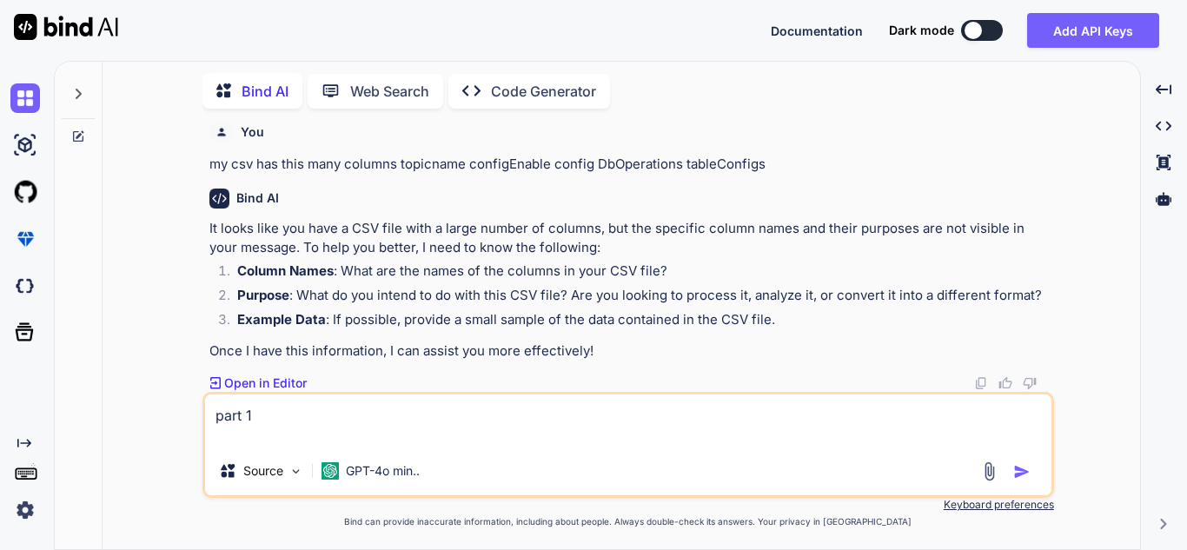
paste textarea "import csv import json import re import logging from datetime import datetime f…"
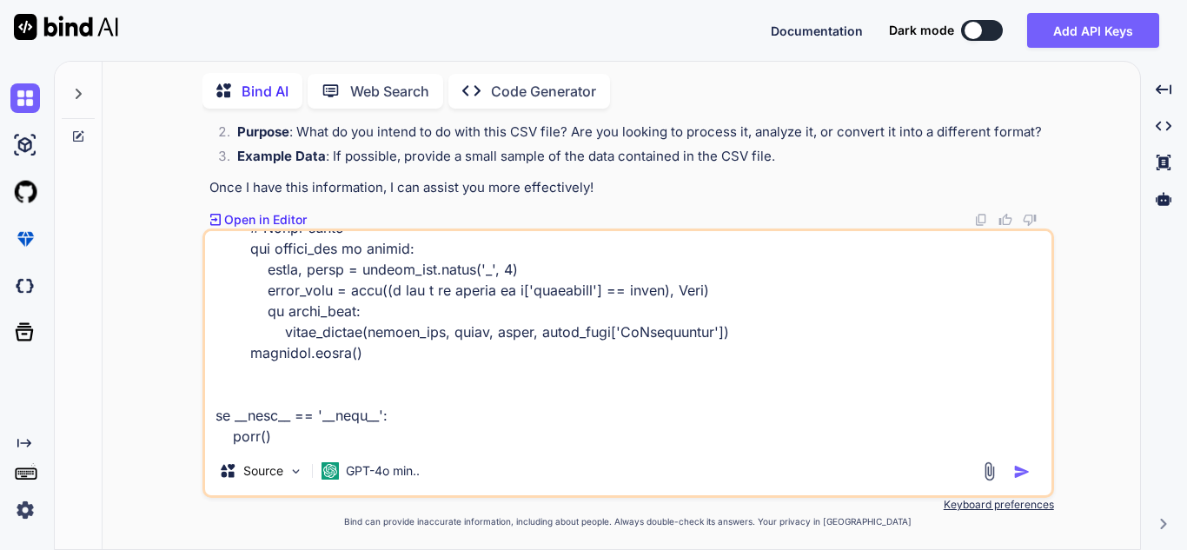
click at [361, 436] on textarea at bounding box center [628, 338] width 846 height 215
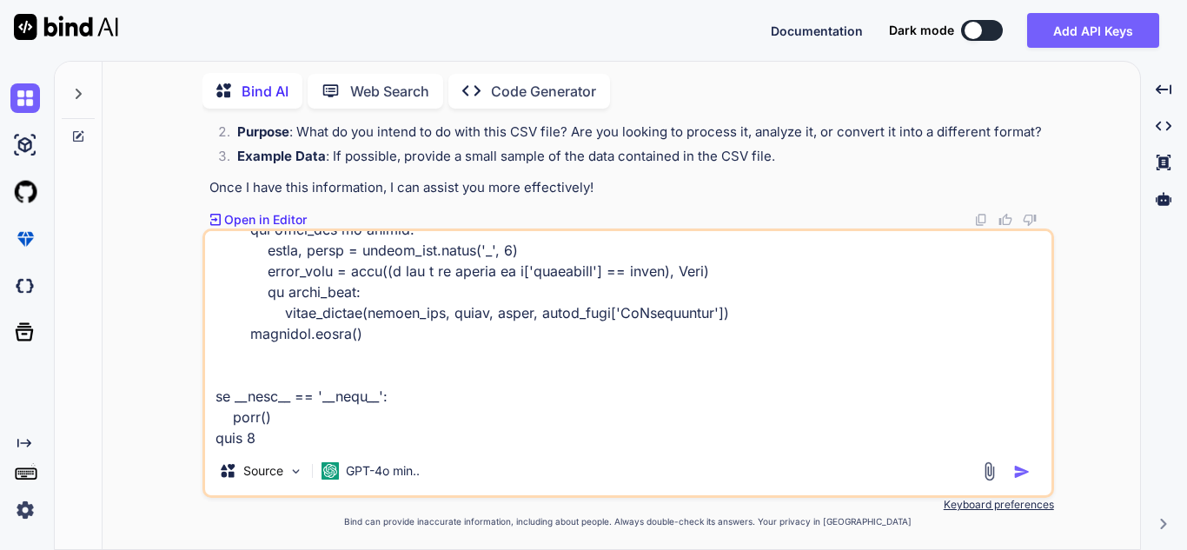
click at [361, 436] on textarea at bounding box center [628, 338] width 846 height 215
click at [275, 432] on textarea at bounding box center [628, 338] width 846 height 215
click at [327, 437] on textarea at bounding box center [628, 338] width 846 height 215
paste textarea "import pandas as pd import vertica_python from datetime import datetime from lo…"
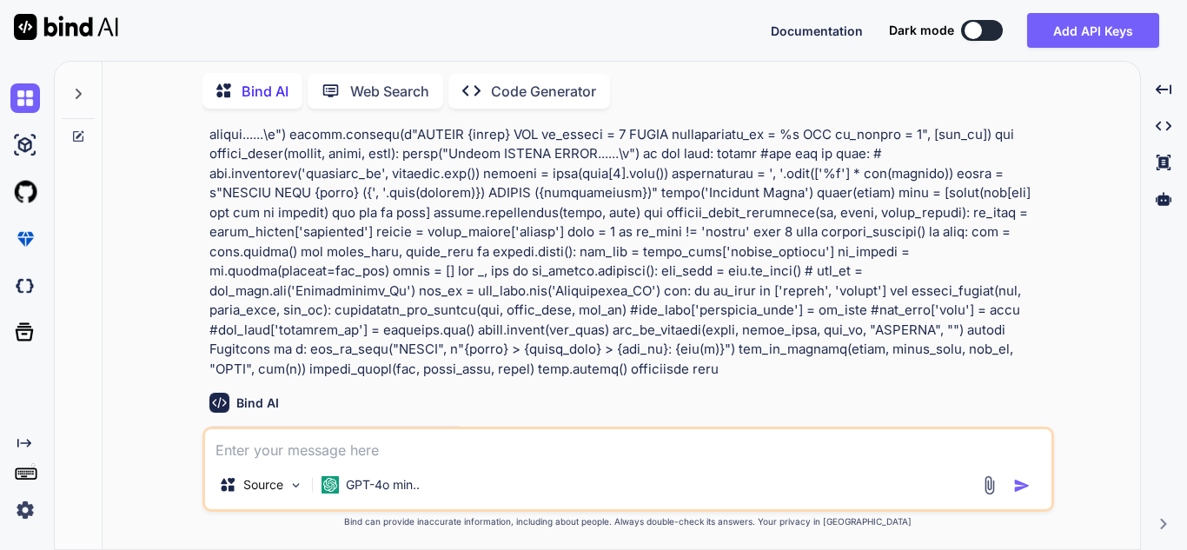
scroll to position [10740, 0]
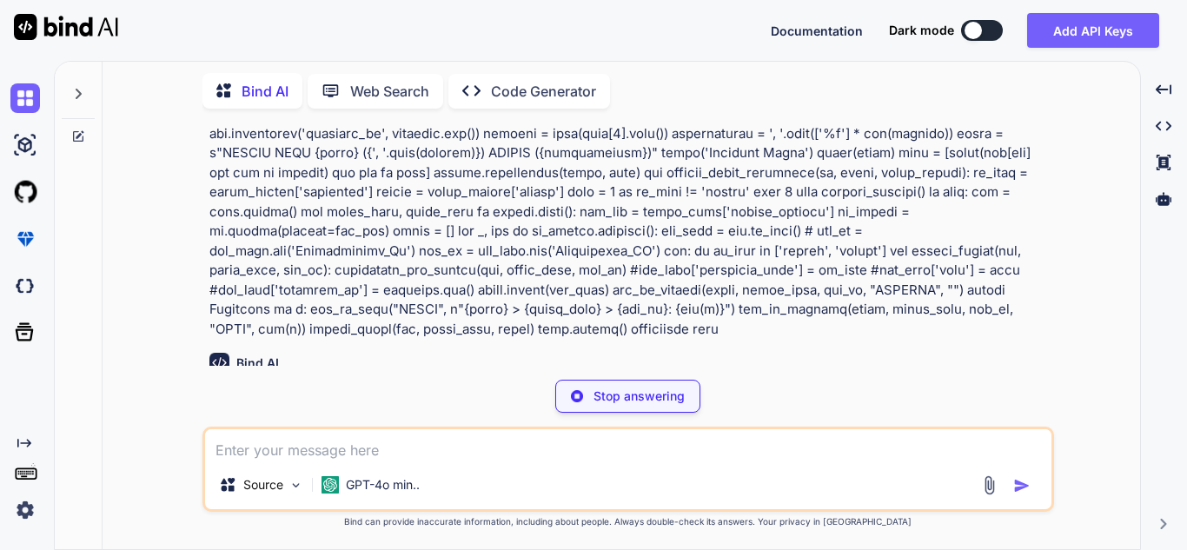
click at [313, 454] on textarea at bounding box center [628, 444] width 846 height 31
paste textarea "def process_kafka_dataframe(df, topic, topic_config): op_type = topic_config['o…"
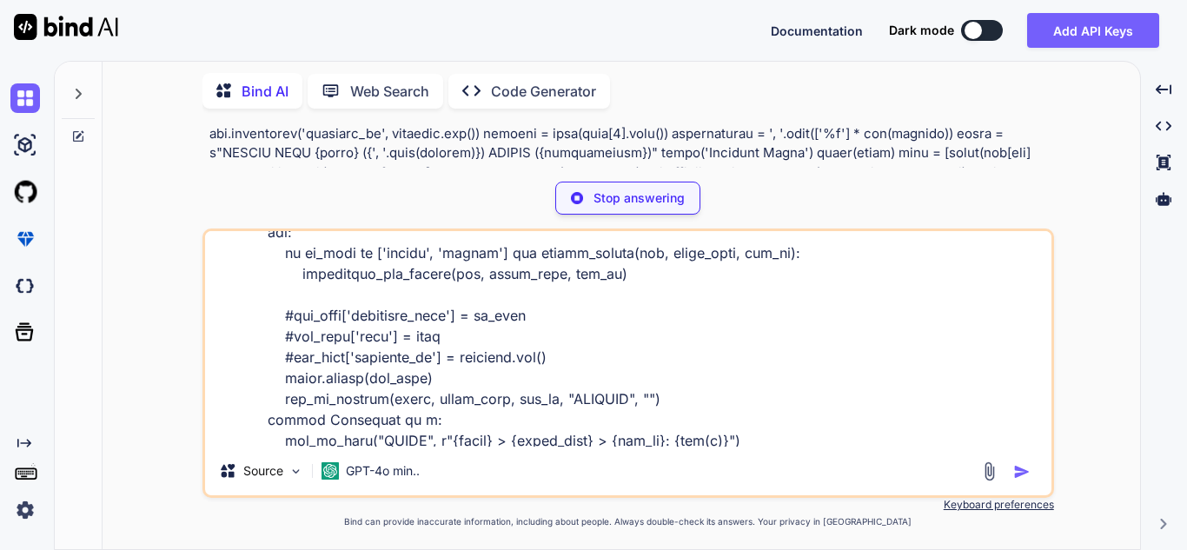
scroll to position [483, 0]
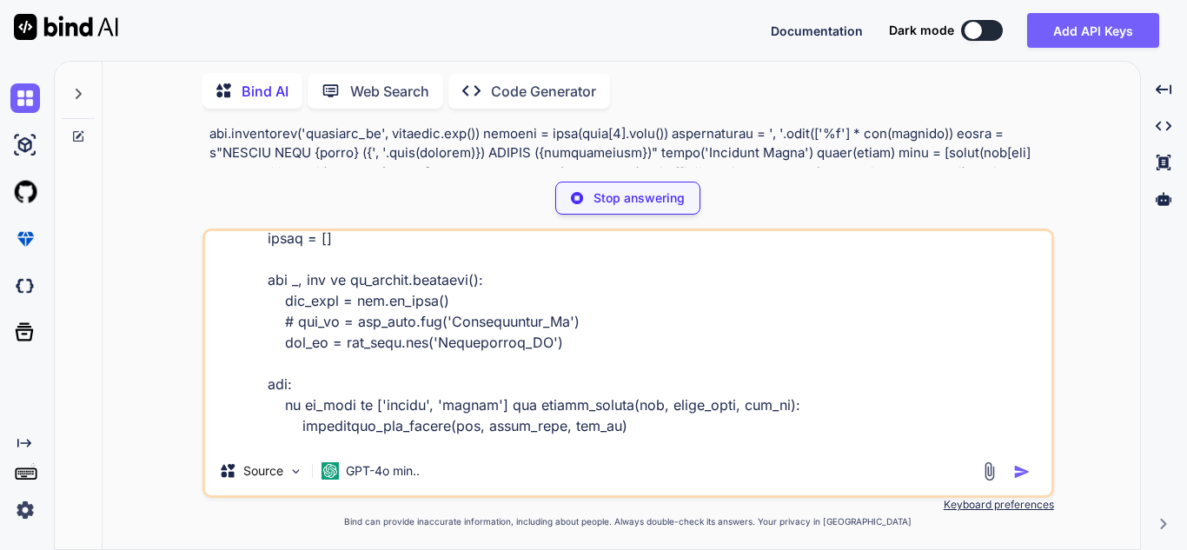
click at [627, 210] on div "Stop answering" at bounding box center [627, 198] width 145 height 33
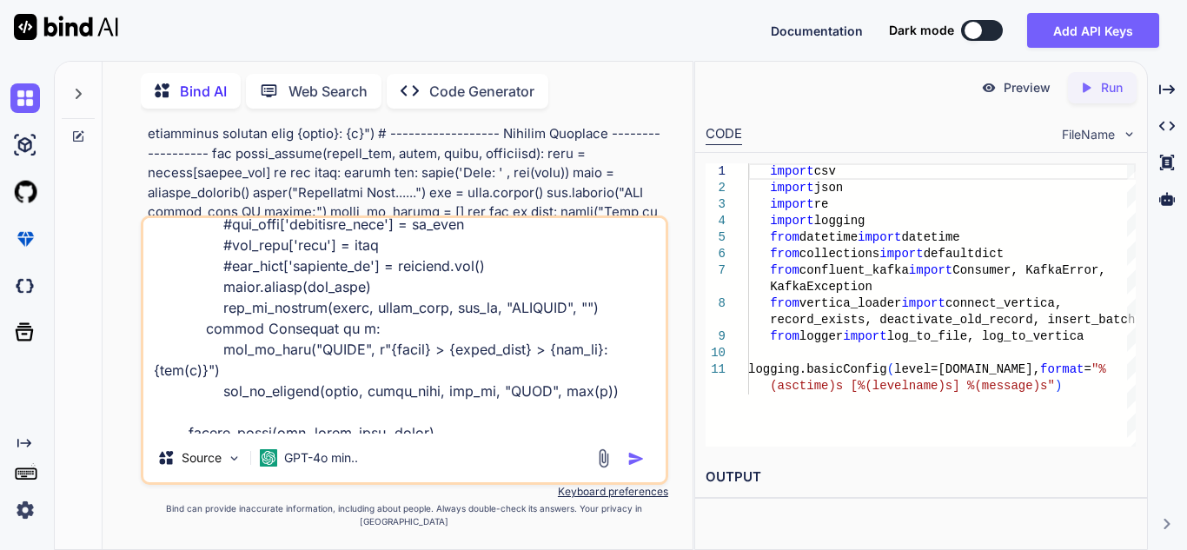
scroll to position [504, 0]
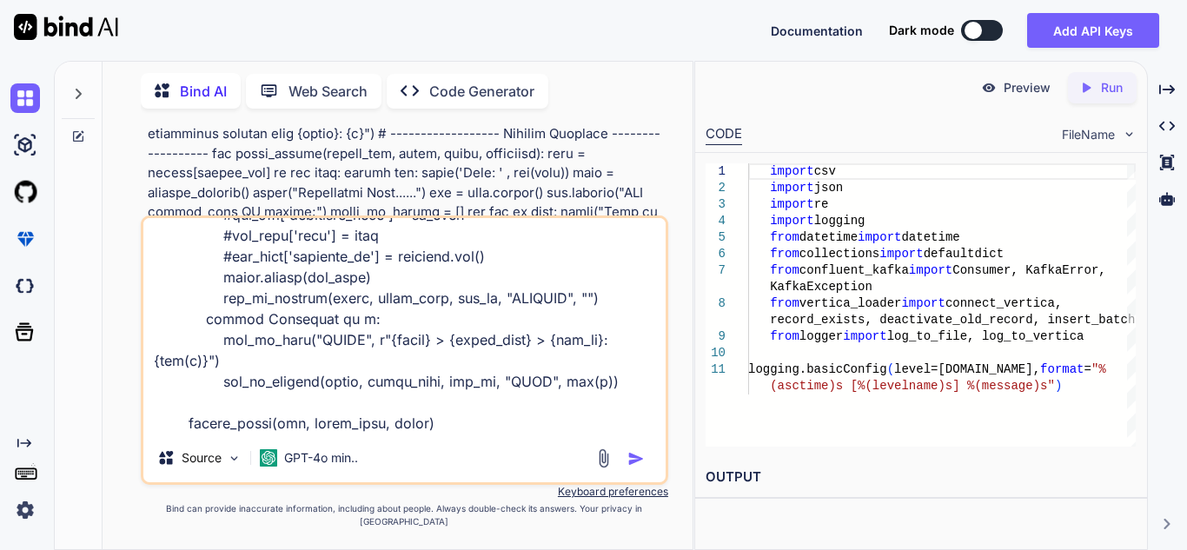
click at [634, 467] on img "button" at bounding box center [635, 458] width 17 height 17
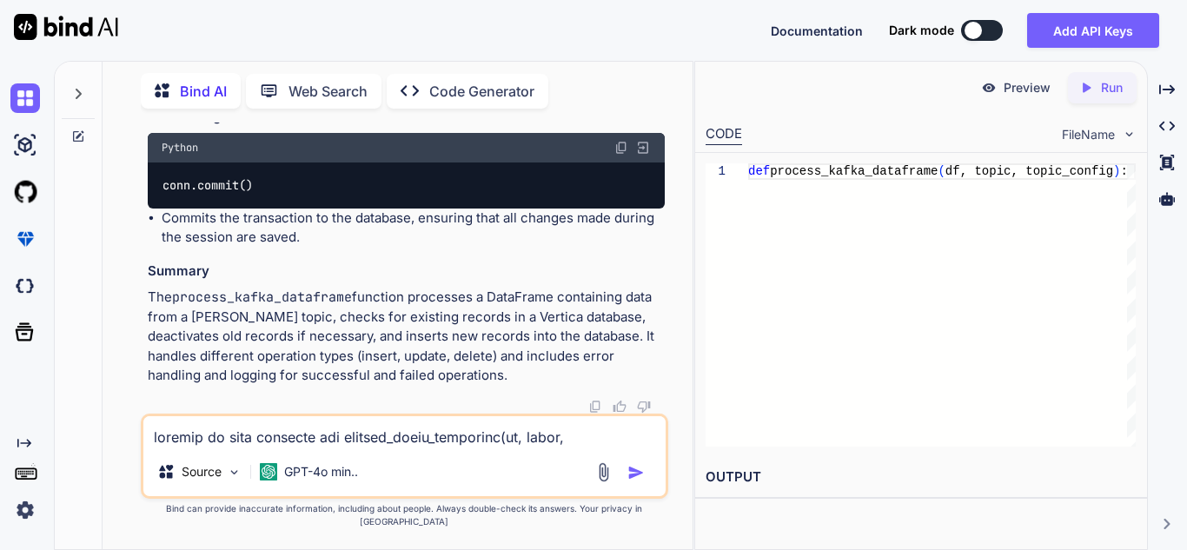
scroll to position [21777, 0]
